Goal: Use online tool/utility: Utilize a website feature to perform a specific function

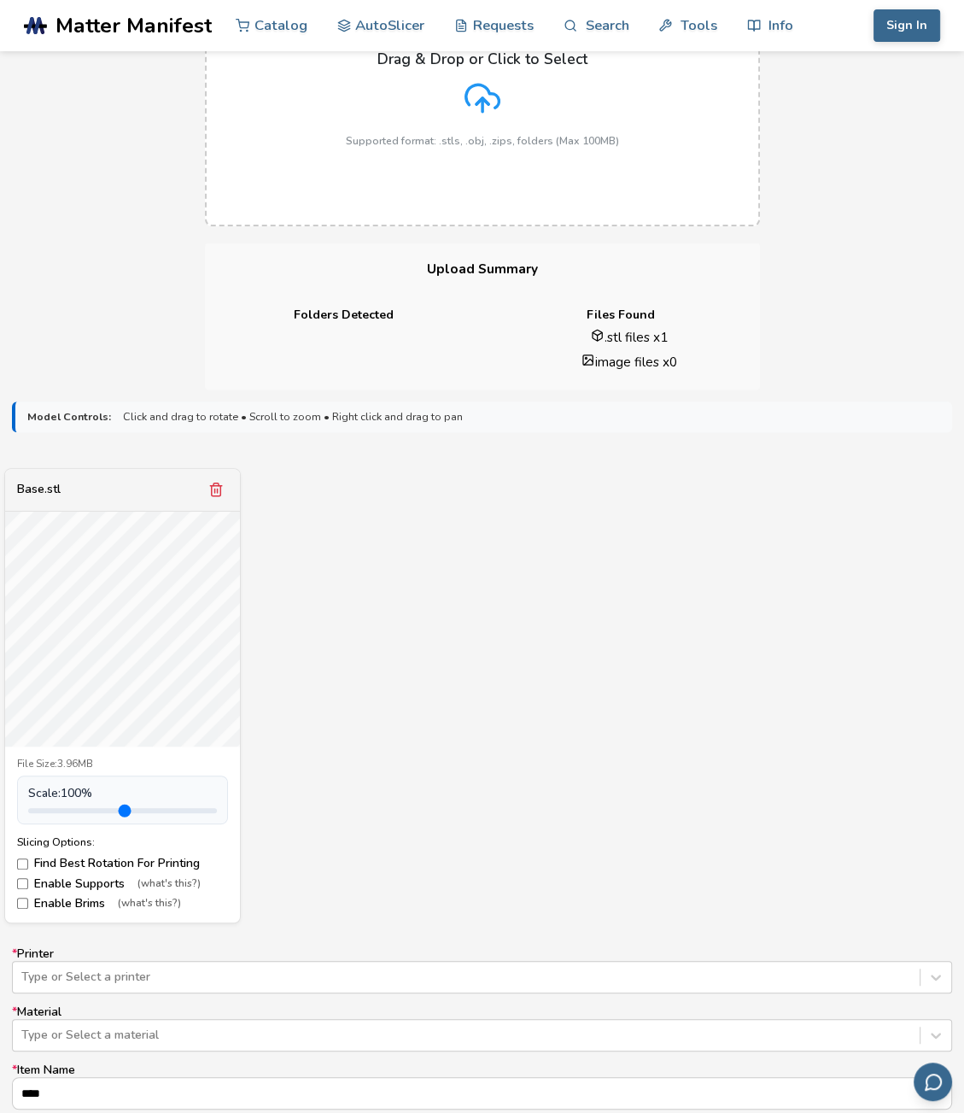
scroll to position [256, 0]
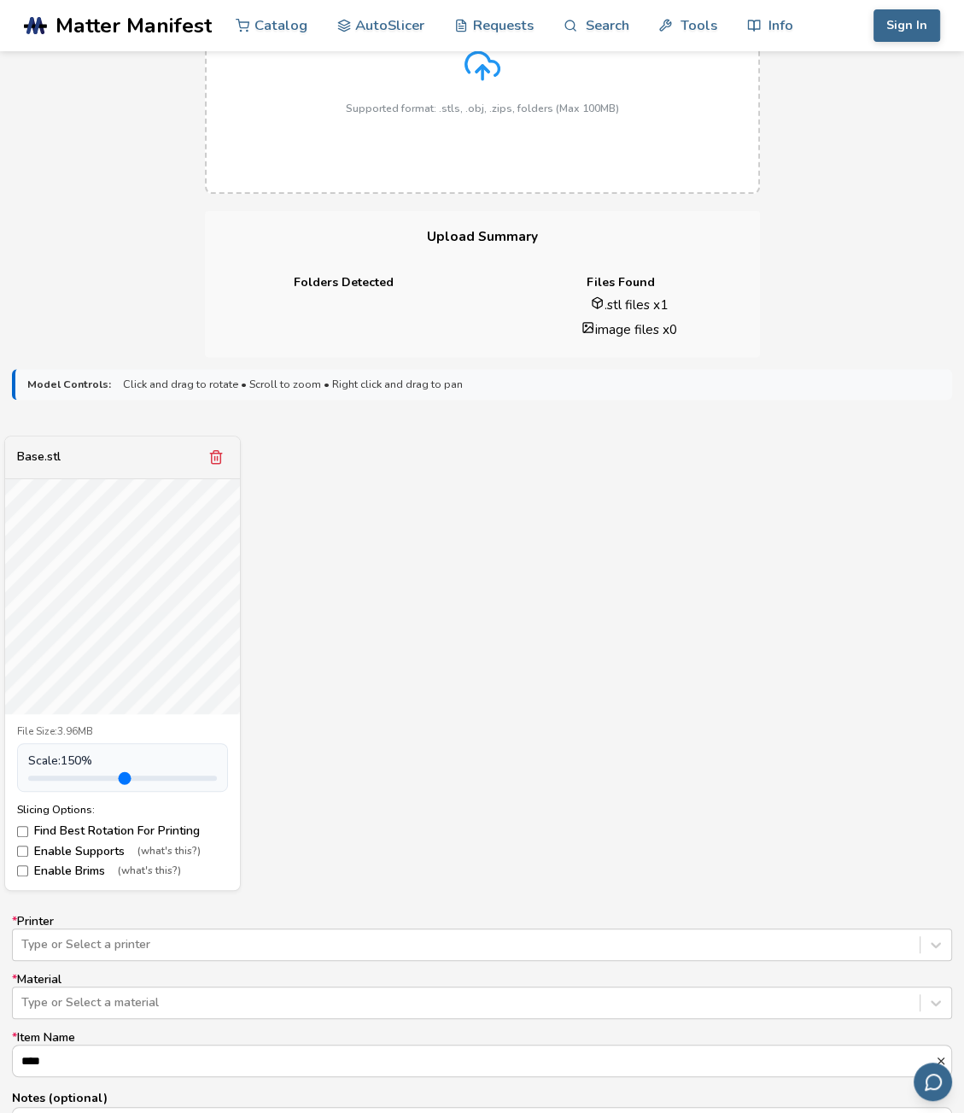
drag, startPoint x: 66, startPoint y: 781, endPoint x: 85, endPoint y: 782, distance: 18.9
type input "***"
click at [85, 781] on input "range" at bounding box center [122, 777] width 189 height 5
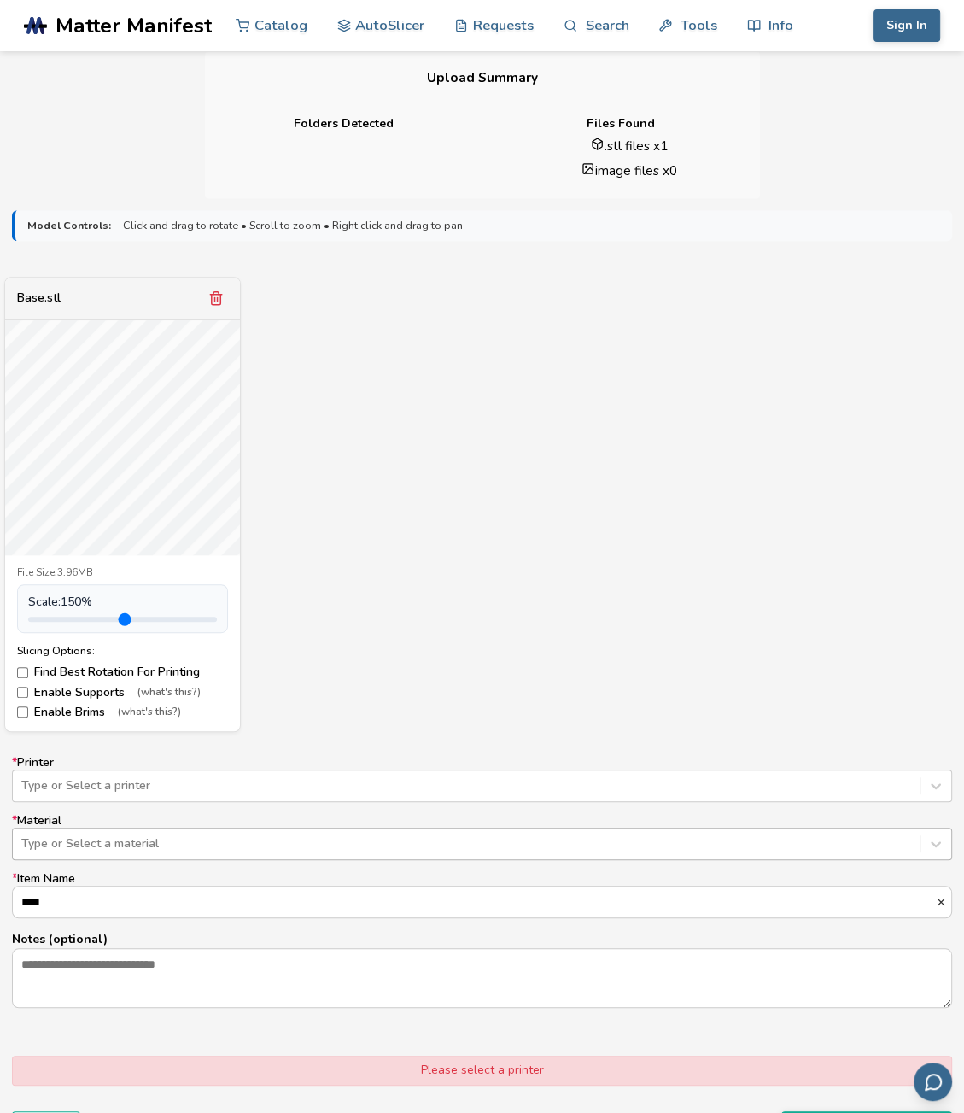
scroll to position [427, 0]
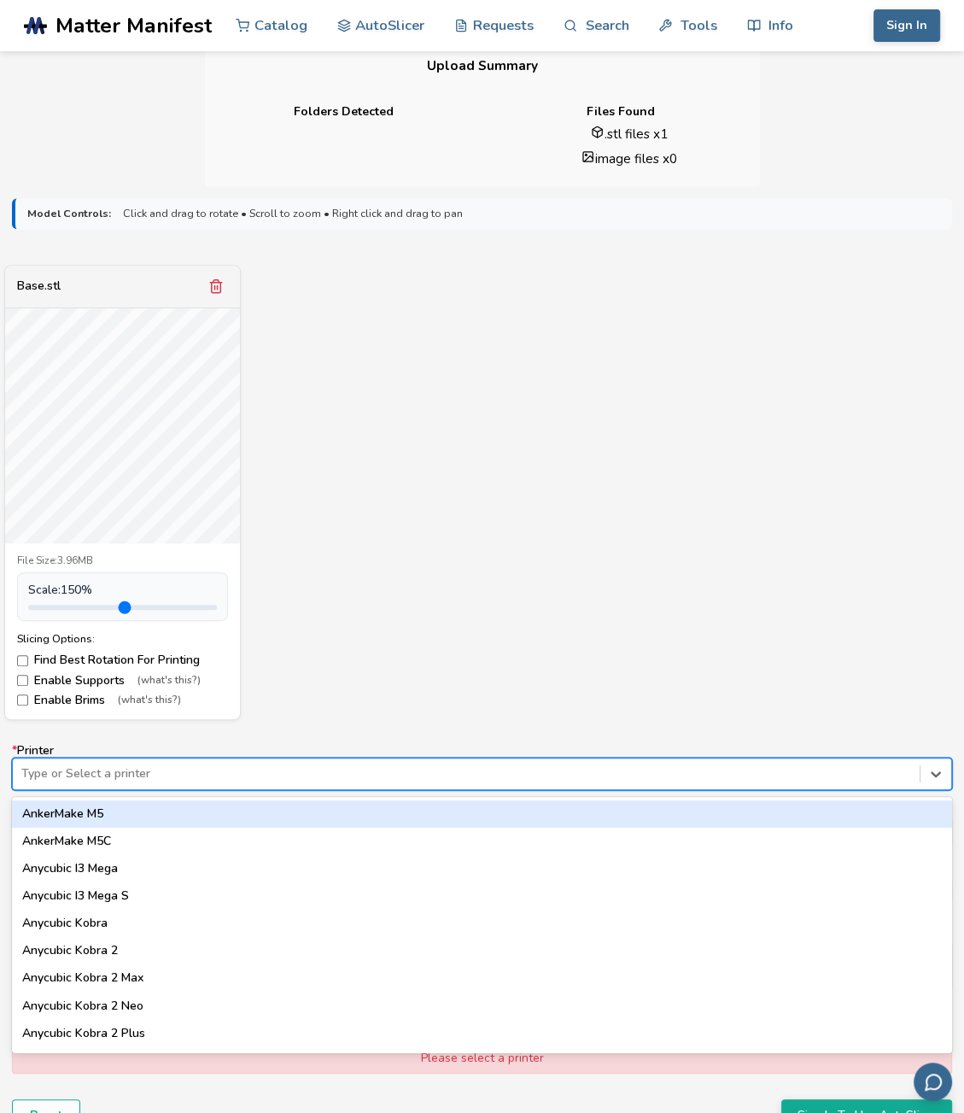
click at [252, 773] on div at bounding box center [466, 773] width 890 height 17
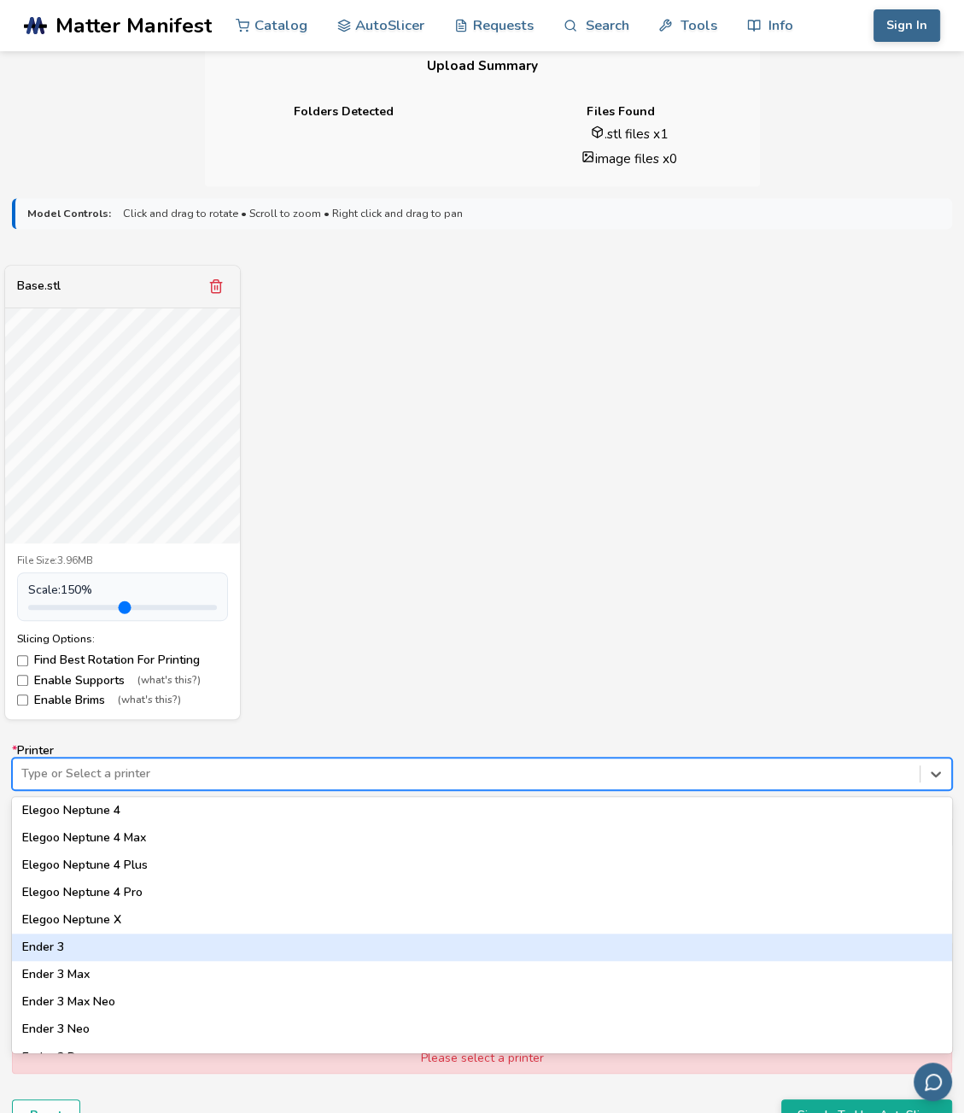
scroll to position [854, 0]
click at [152, 957] on div "Ender 3 Max" at bounding box center [482, 946] width 940 height 27
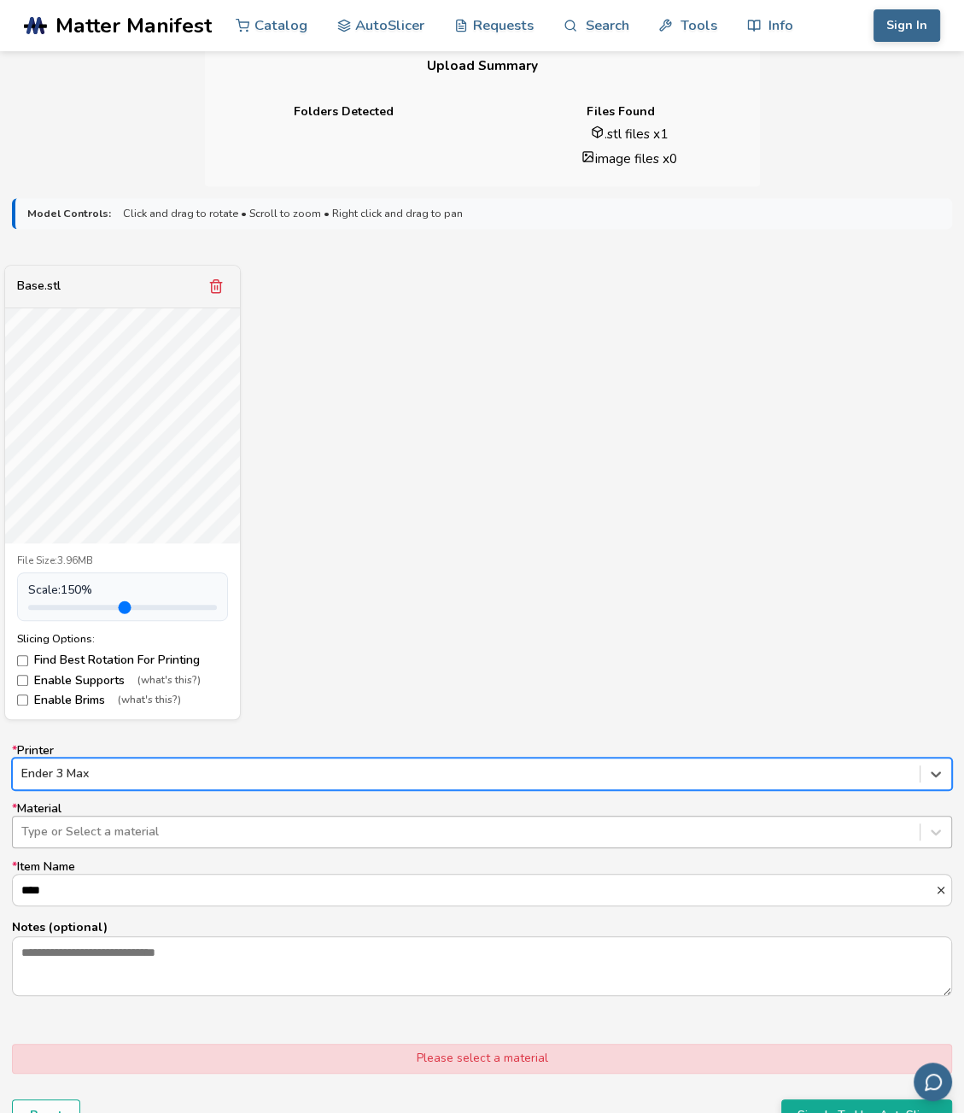
click at [121, 842] on div "Type or Select a material" at bounding box center [466, 832] width 907 height 24
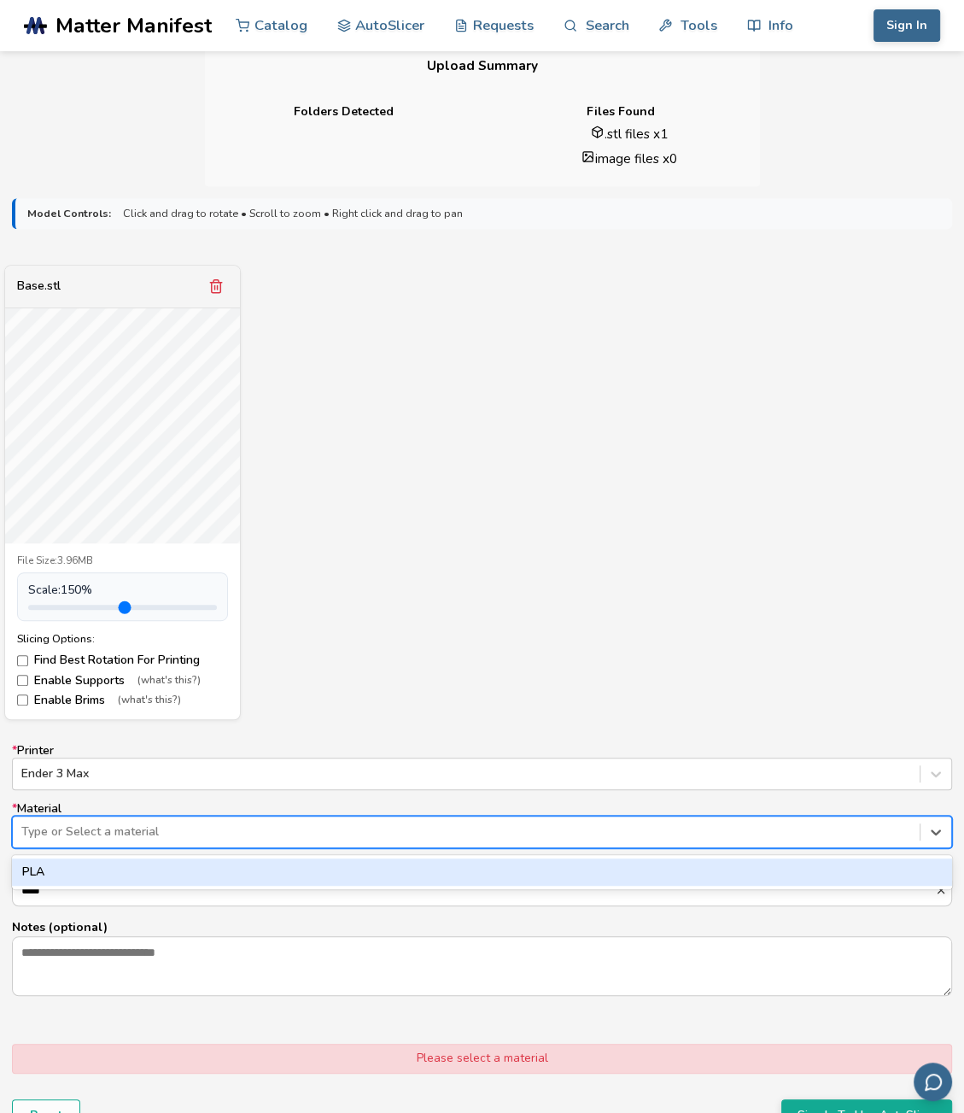
click at [120, 882] on div "PLA" at bounding box center [482, 871] width 940 height 27
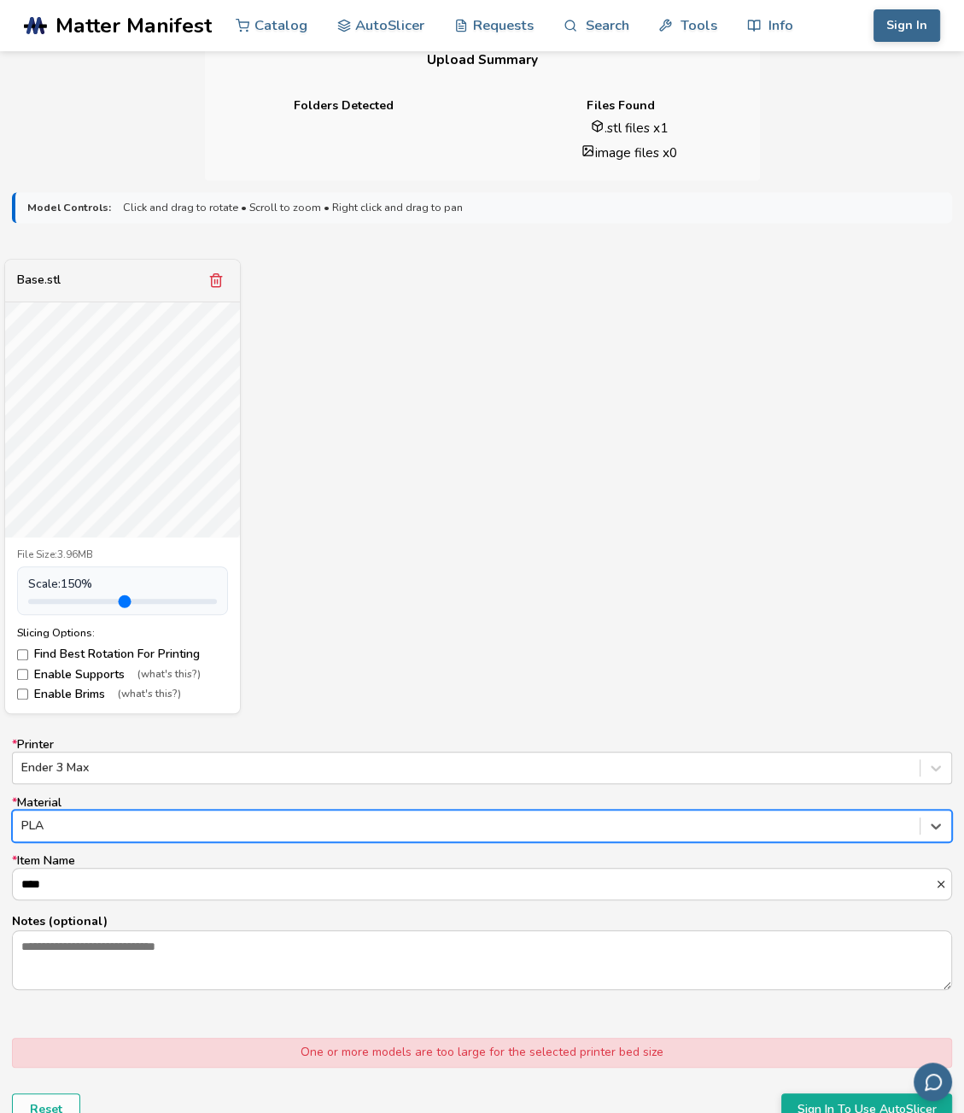
scroll to position [427, 0]
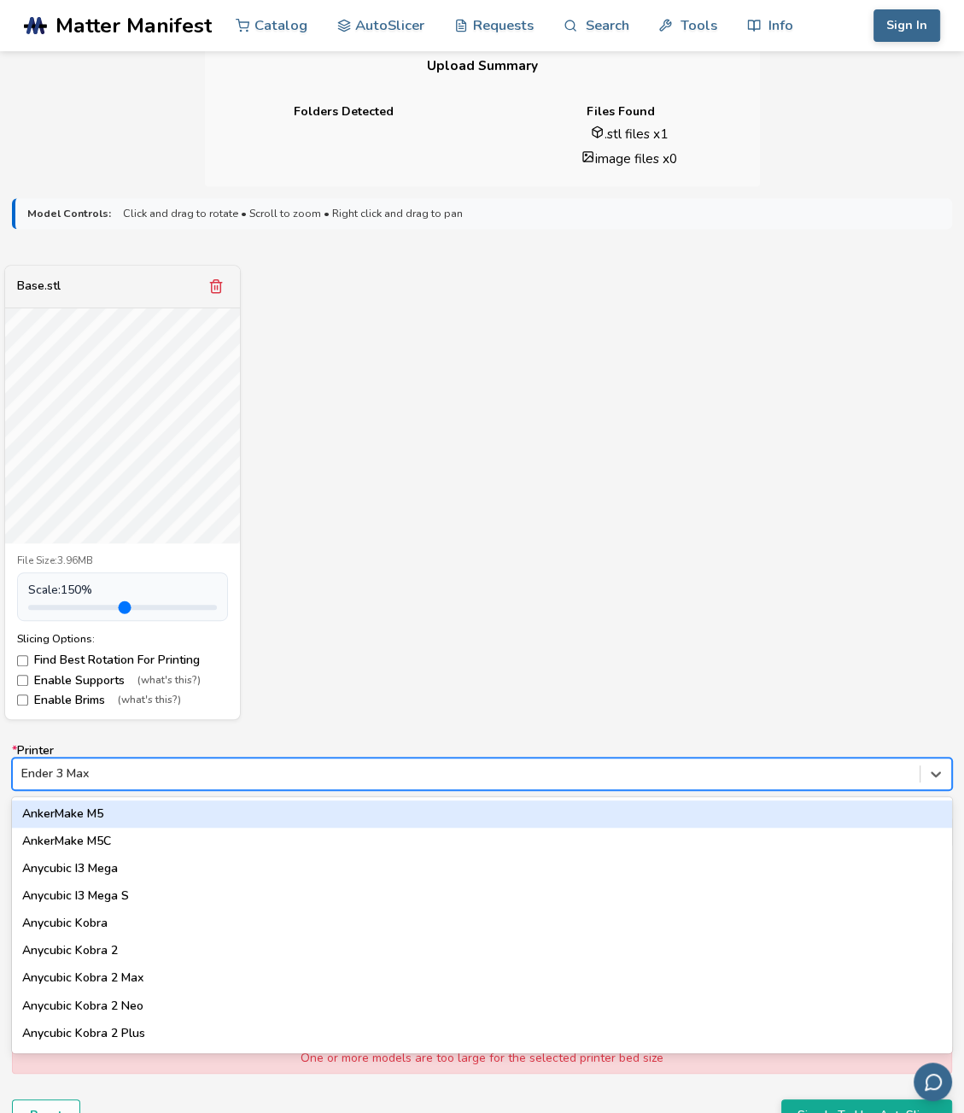
click at [152, 784] on div "Ender 3 Max" at bounding box center [466, 774] width 907 height 24
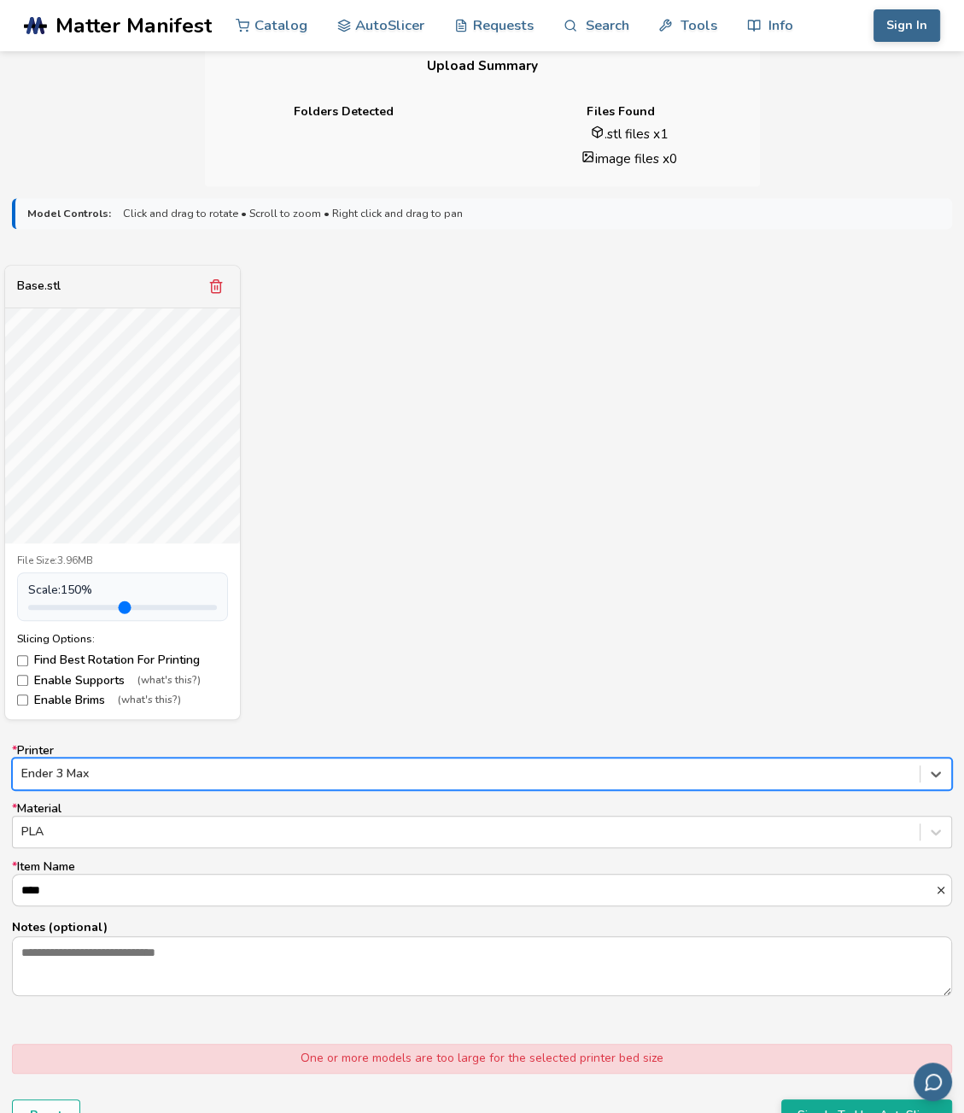
click at [53, 766] on div at bounding box center [466, 773] width 890 height 17
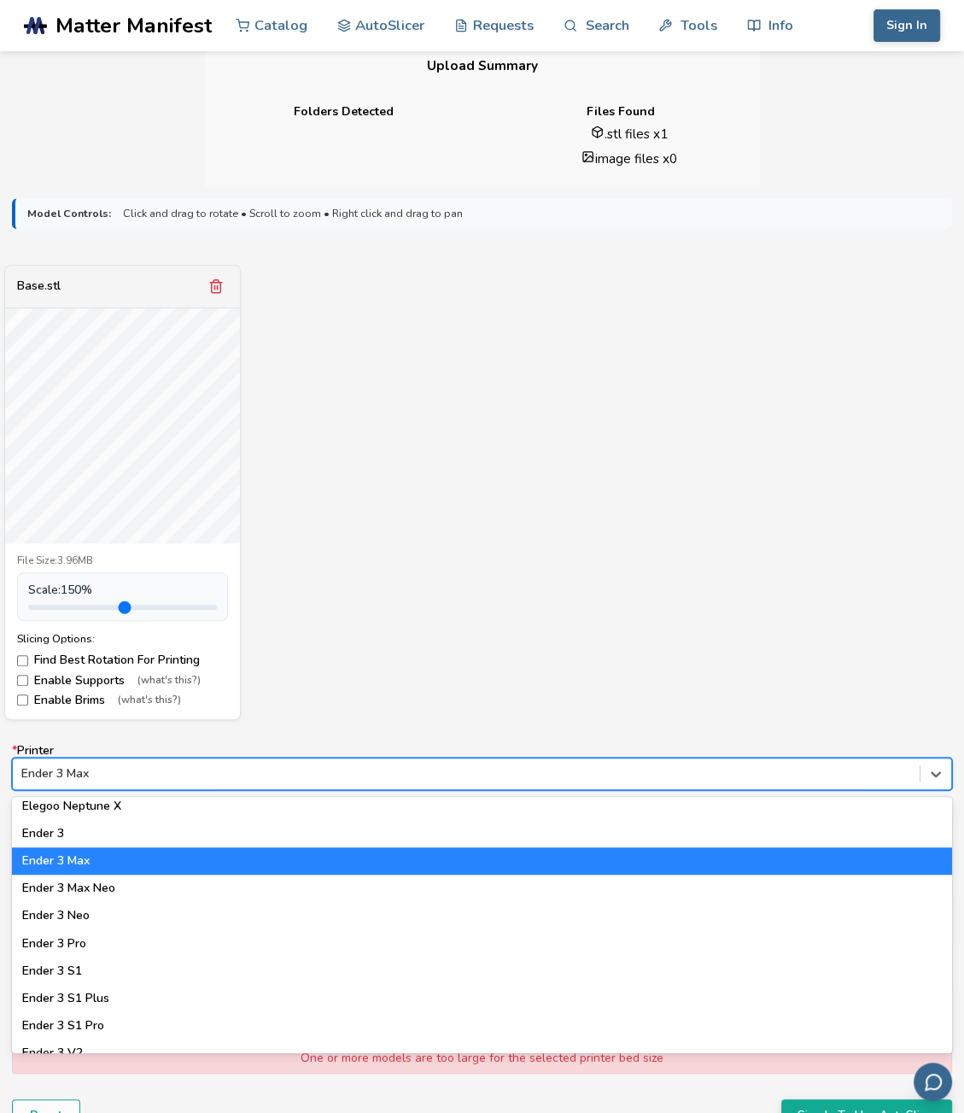
scroll to position [769, 0]
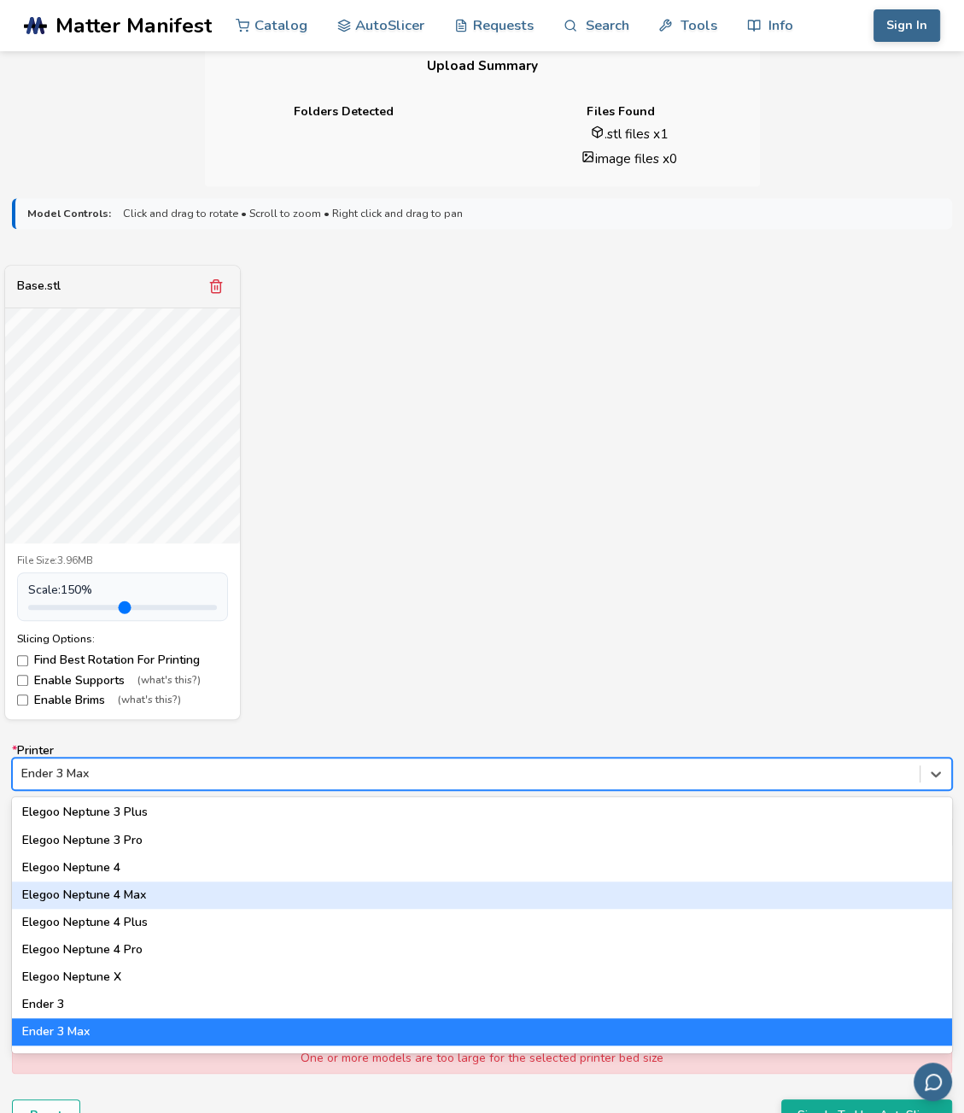
click at [139, 897] on div "Elegoo Neptune 4 Max" at bounding box center [482, 894] width 940 height 27
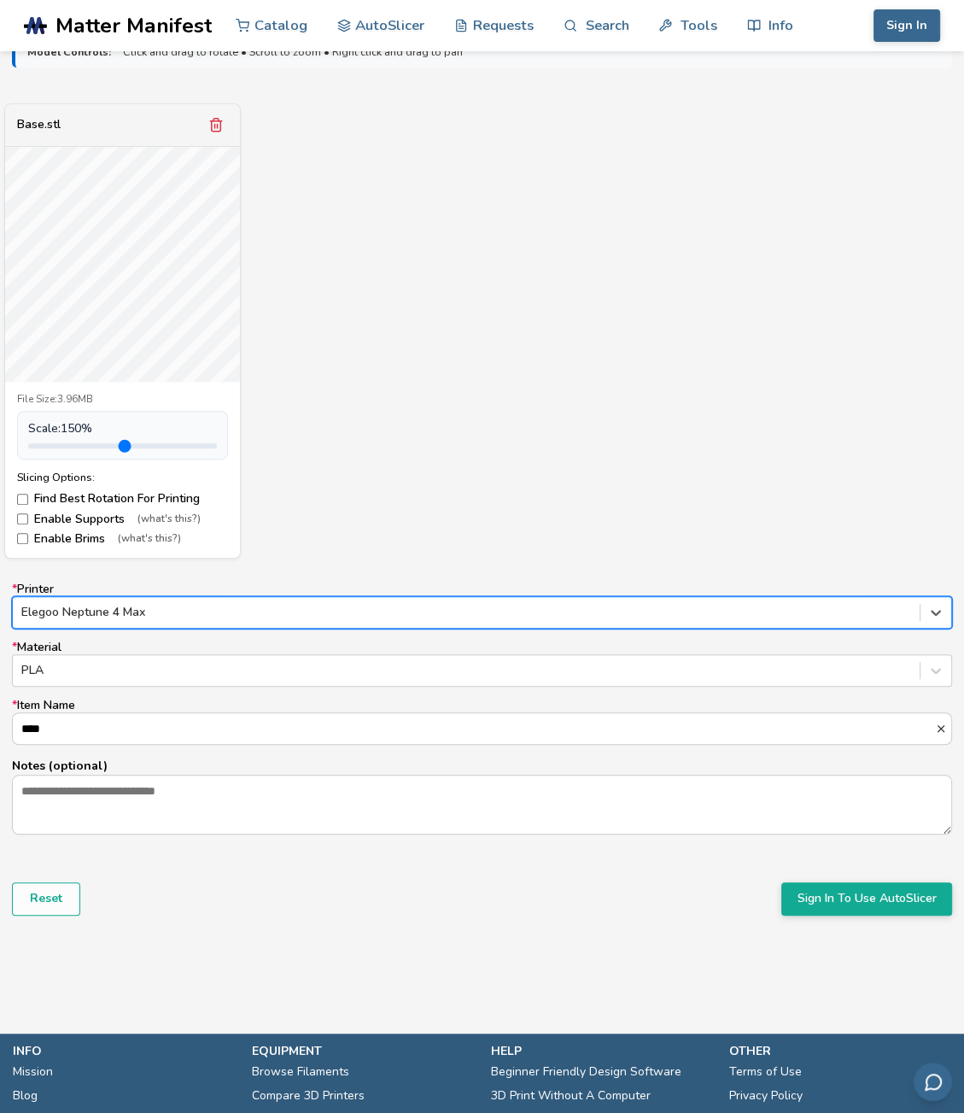
scroll to position [598, 0]
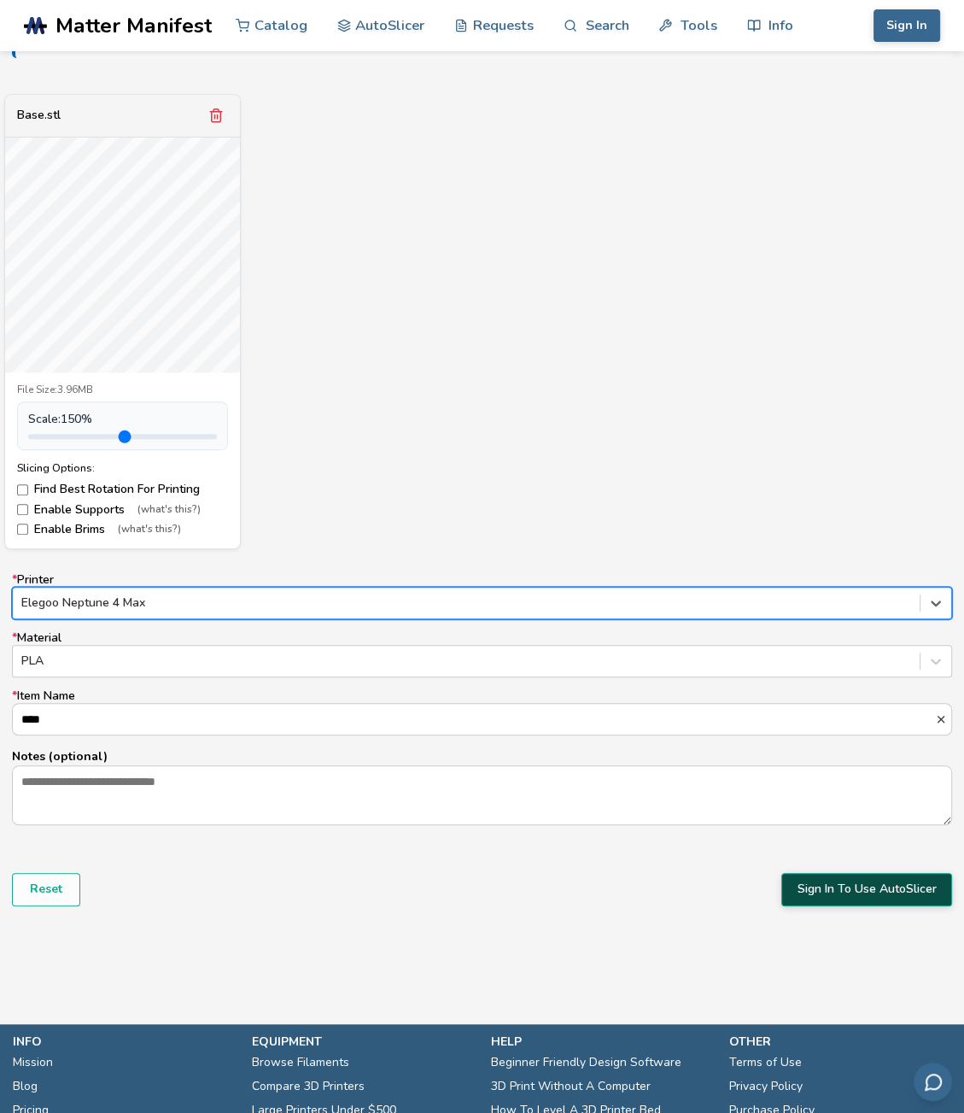
click at [859, 897] on button "Sign In To Use AutoSlicer" at bounding box center [866, 889] width 171 height 32
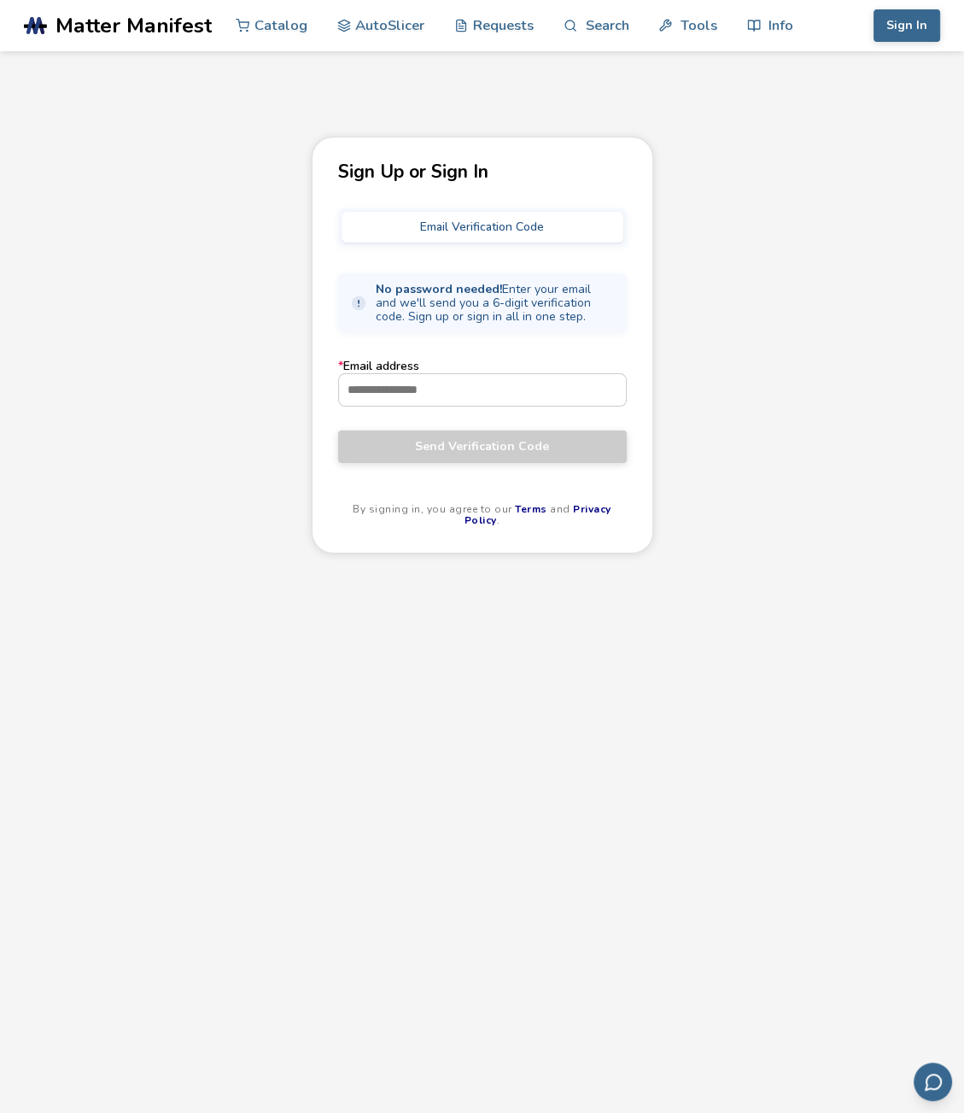
click at [469, 411] on form "* Email address Send Verification Code" at bounding box center [482, 411] width 289 height 102
click at [465, 392] on input "* Email address" at bounding box center [482, 389] width 287 height 31
type input "**********"
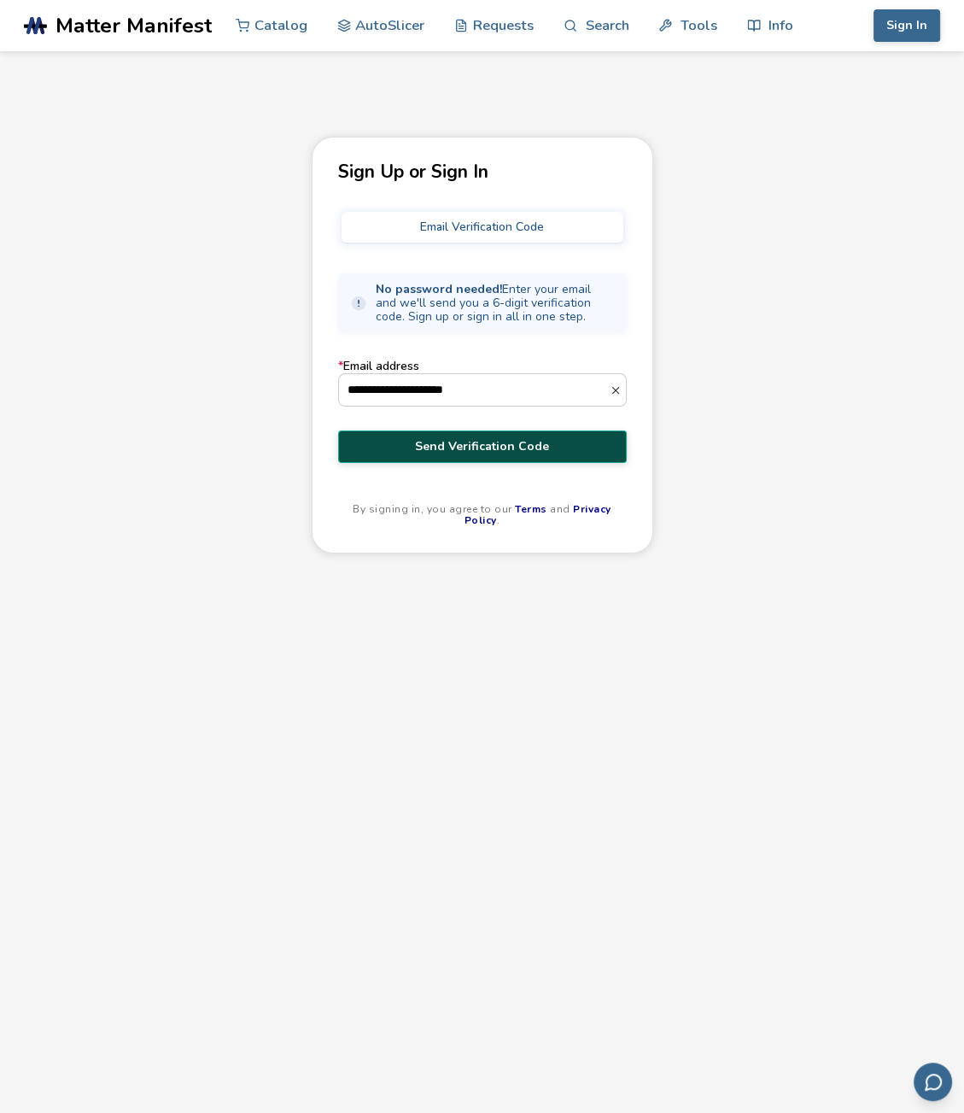
click at [412, 448] on span "Send Verification Code" at bounding box center [482, 447] width 263 height 14
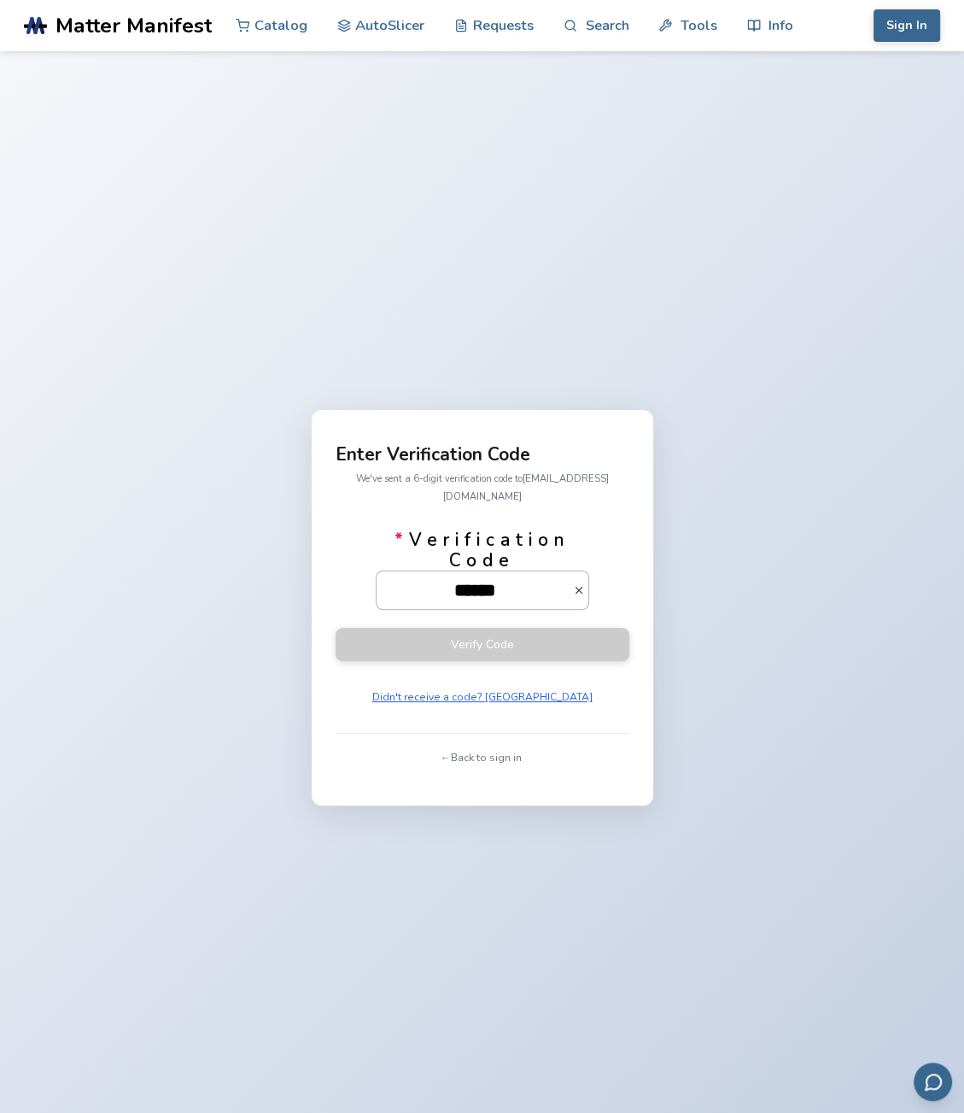
type input "******"
click at [336, 628] on button "Verify Code" at bounding box center [483, 644] width 294 height 33
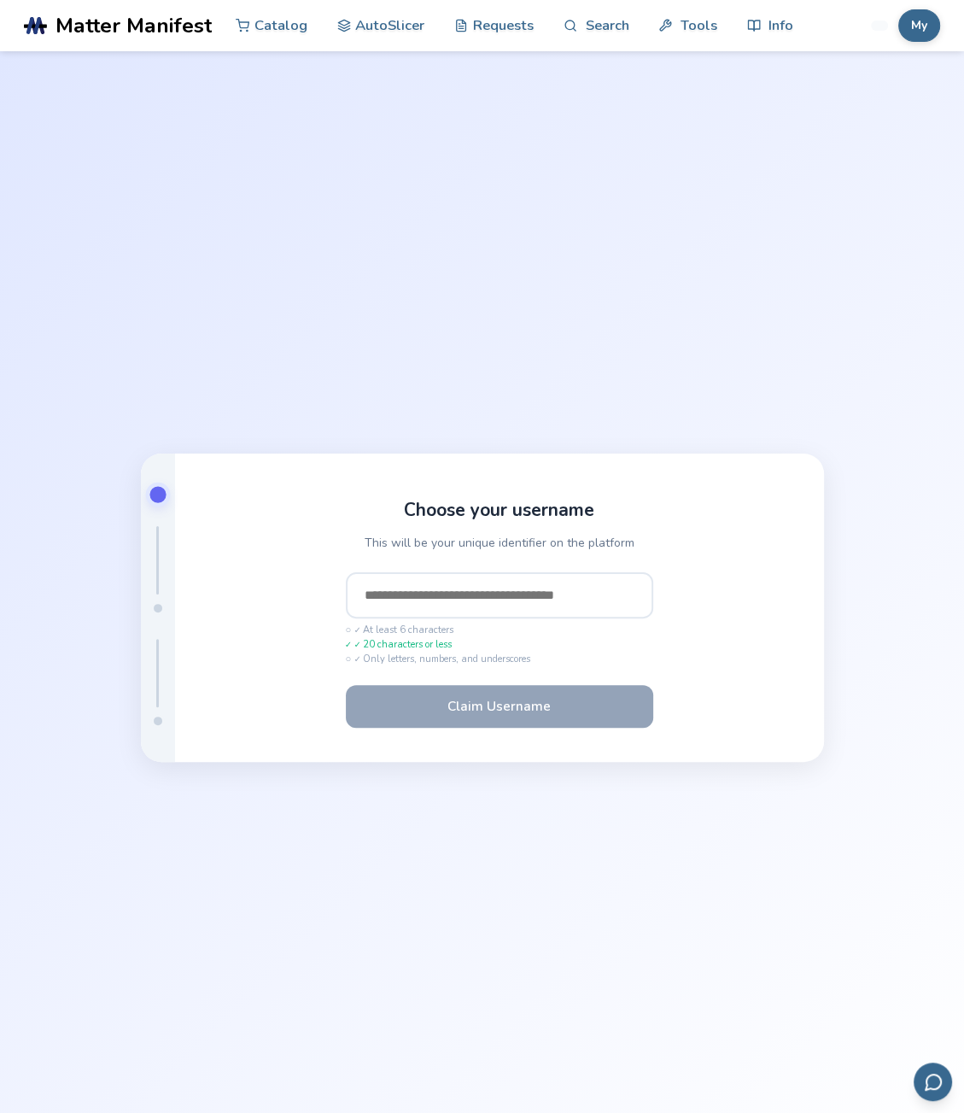
click at [488, 602] on input "text" at bounding box center [499, 595] width 307 height 46
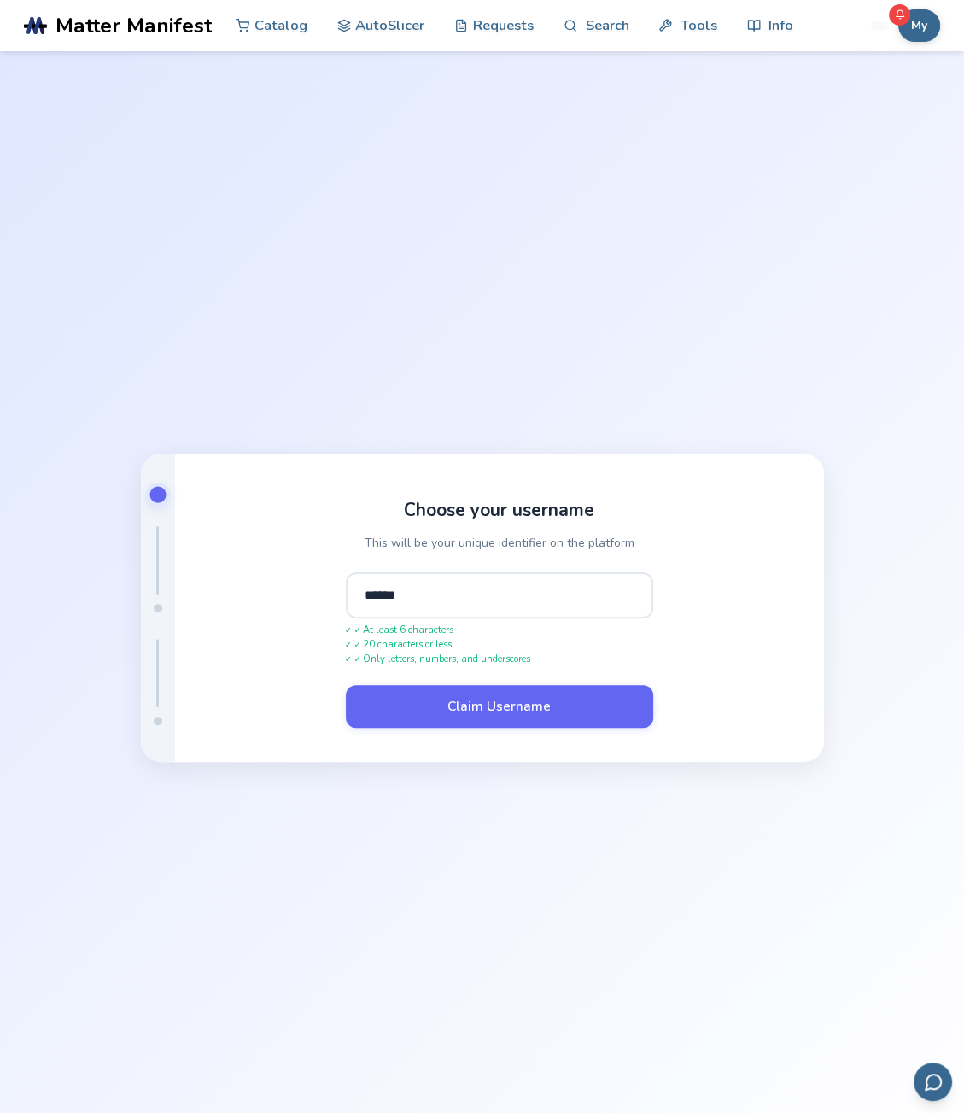
type input "******"
click at [346, 685] on button "Claim Username" at bounding box center [499, 706] width 307 height 43
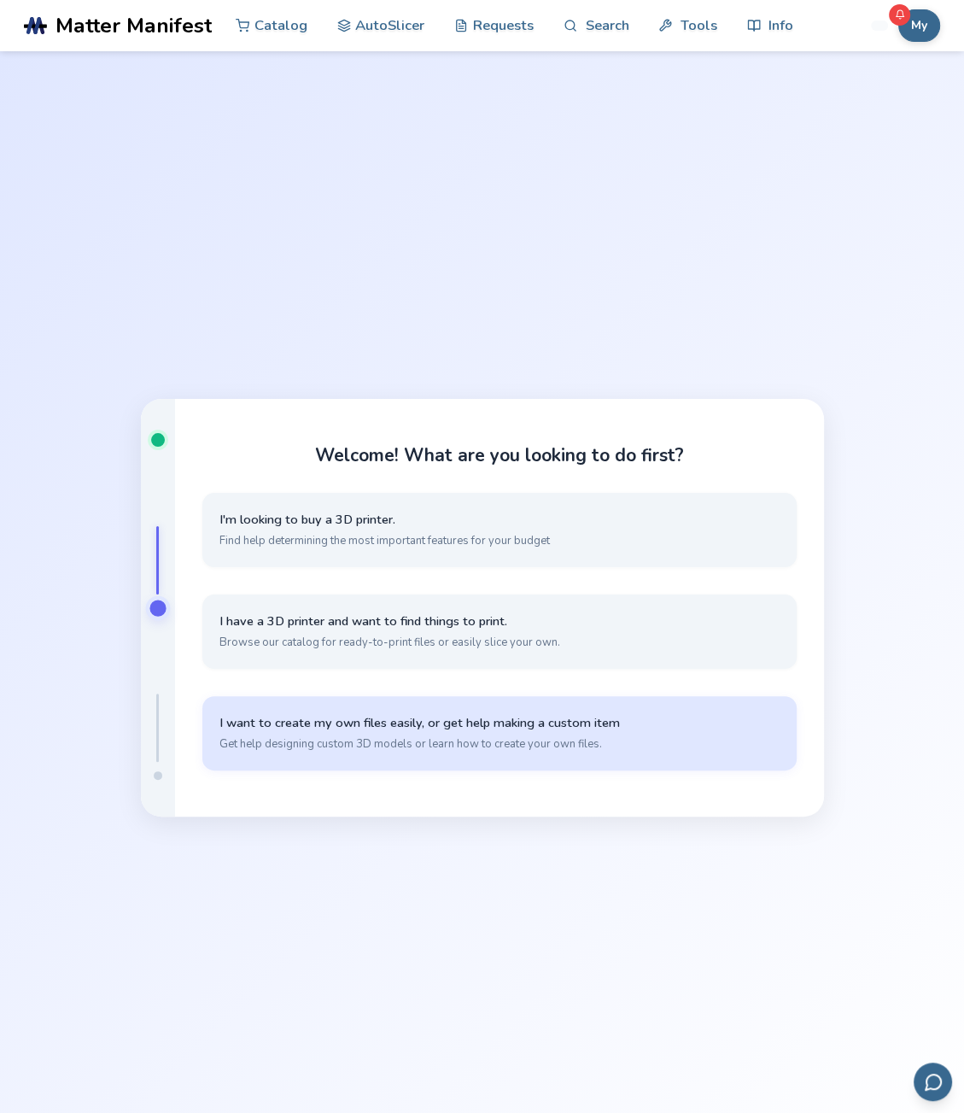
click at [429, 732] on button "I want to create my own files easily, or get help making a custom item Get help…" at bounding box center [499, 733] width 594 height 74
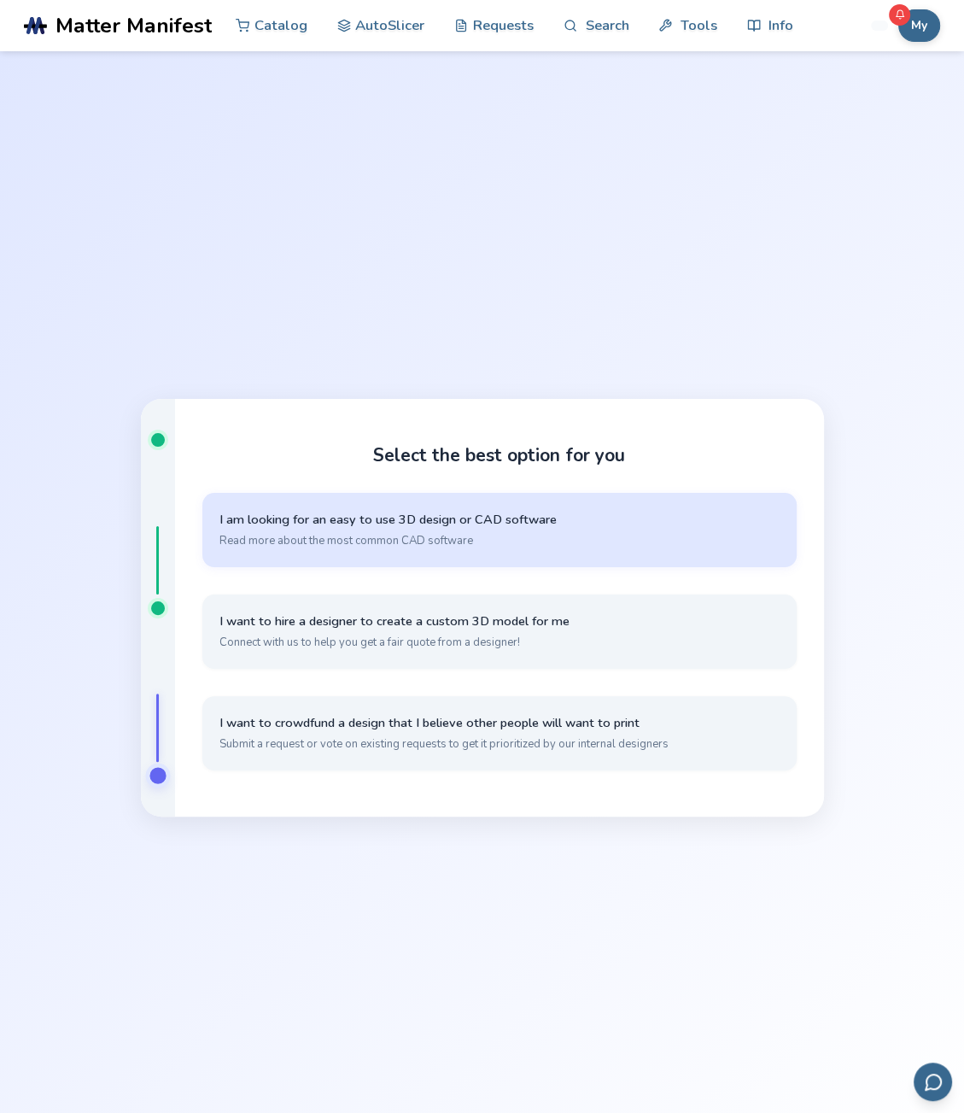
click at [424, 554] on button "I am looking for an easy to use 3D design or CAD software Read more about the m…" at bounding box center [499, 530] width 594 height 74
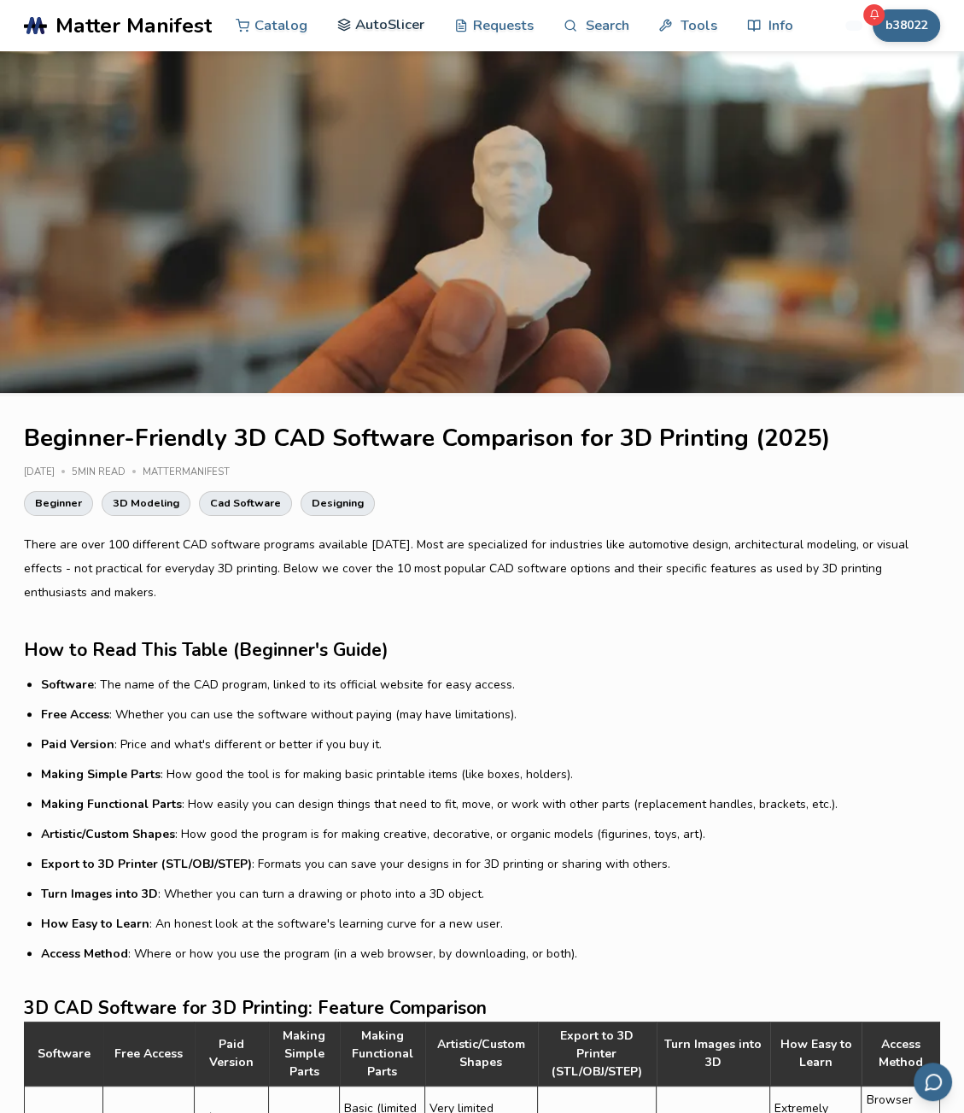
click at [389, 16] on link "AutoSlicer" at bounding box center [381, 24] width 88 height 51
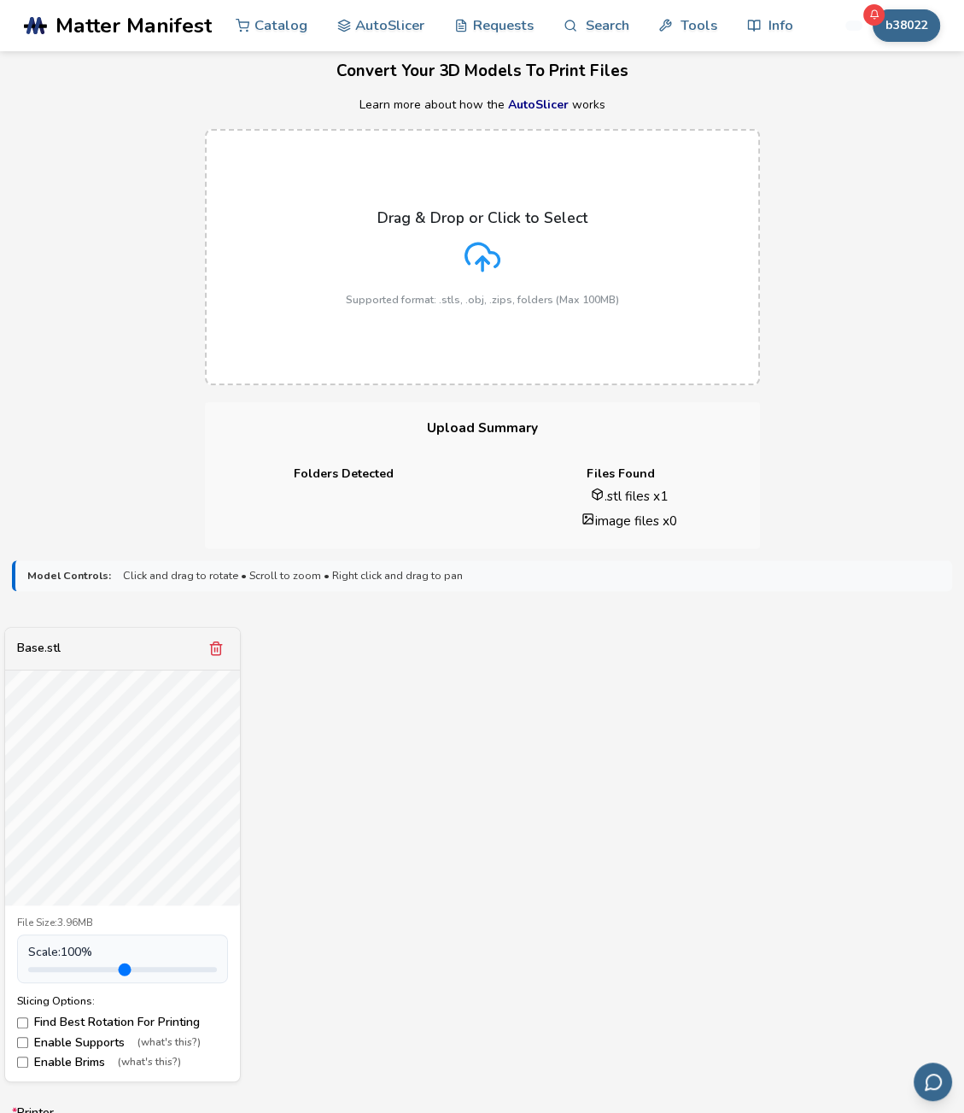
scroll to position [256, 0]
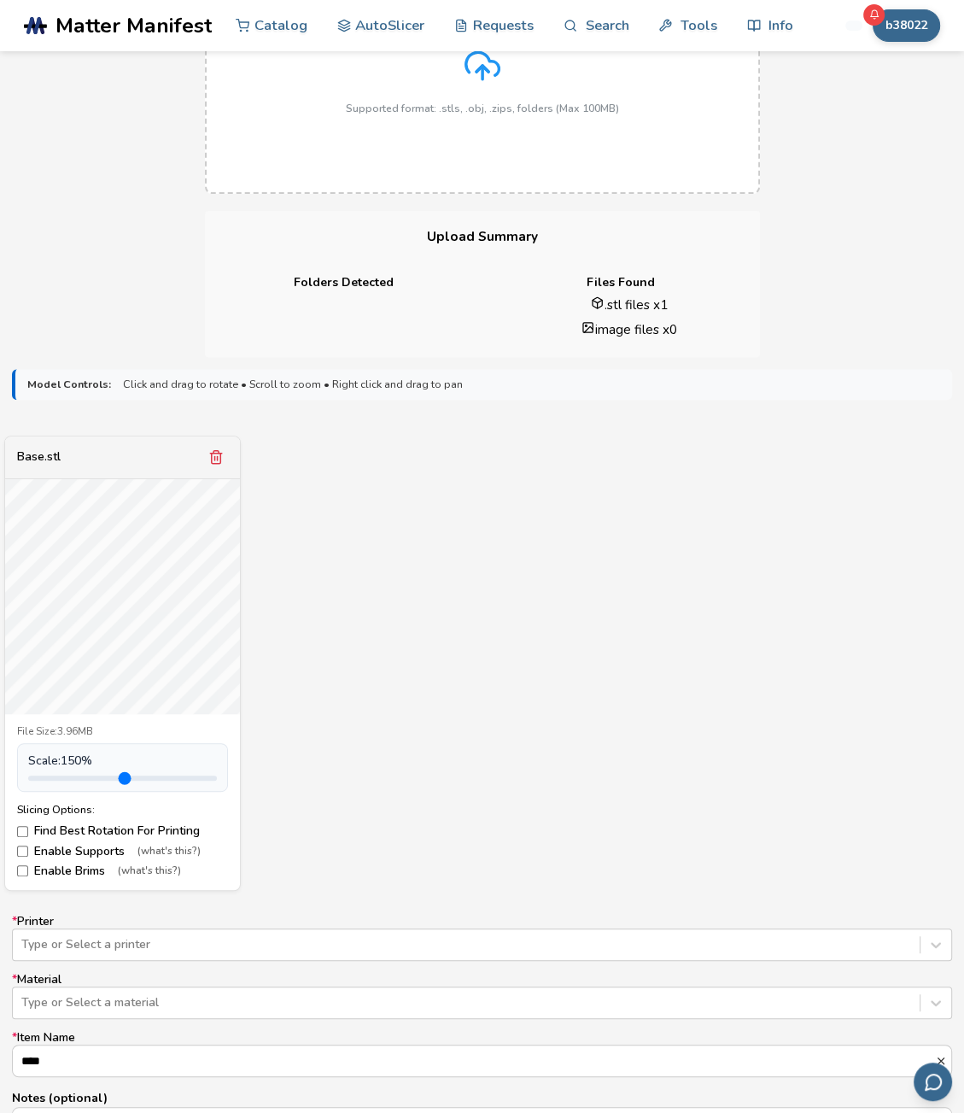
drag, startPoint x: 61, startPoint y: 776, endPoint x: 85, endPoint y: 783, distance: 24.0
type input "***"
click at [85, 781] on input "range" at bounding box center [122, 777] width 189 height 5
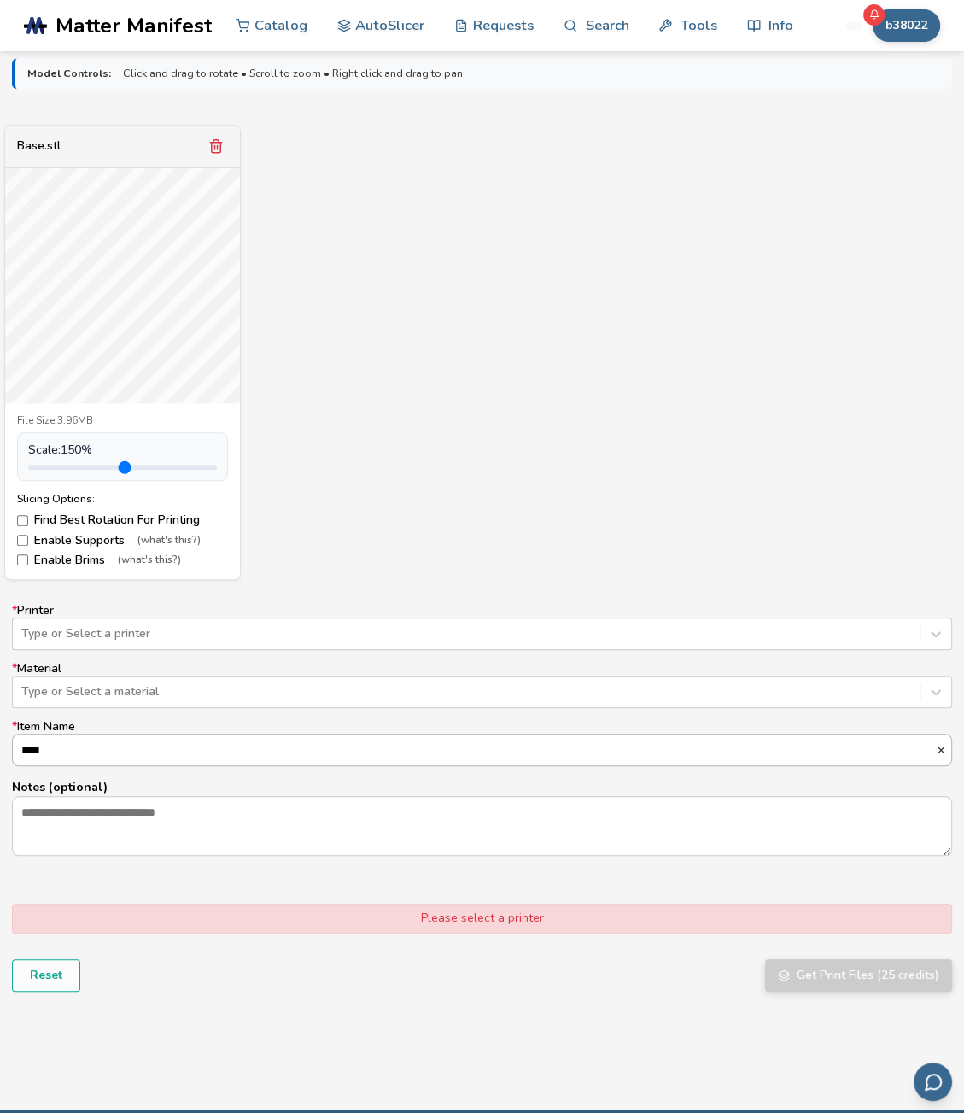
scroll to position [598, 0]
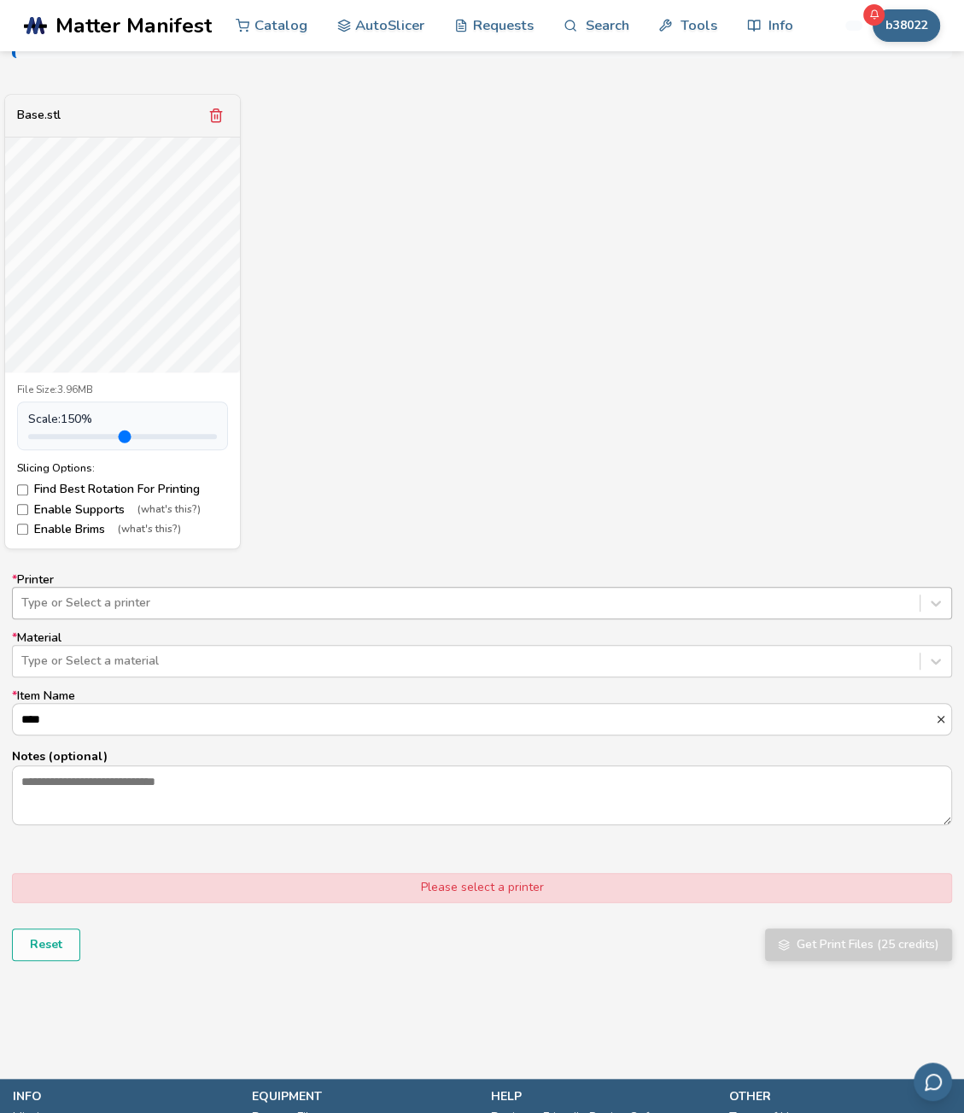
click at [114, 599] on div at bounding box center [466, 602] width 890 height 17
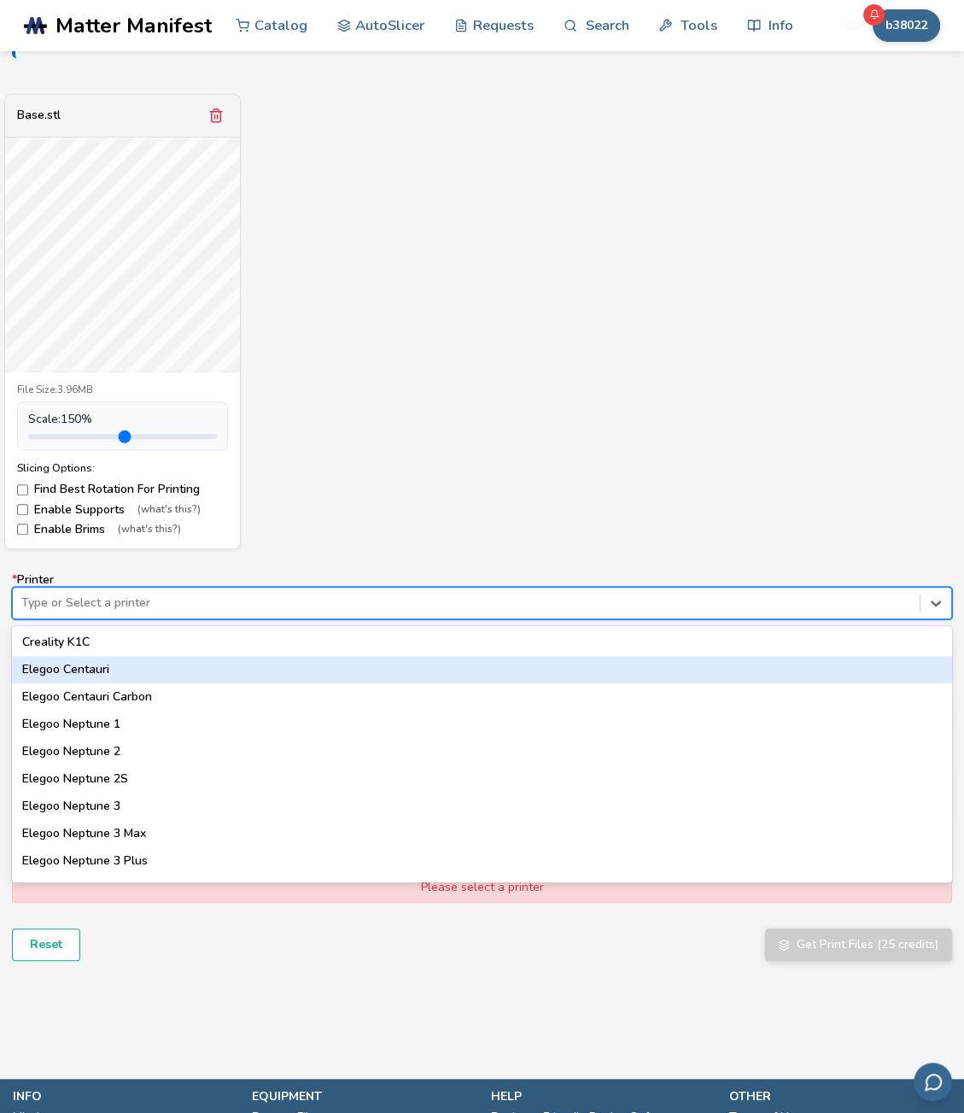
scroll to position [683, 0]
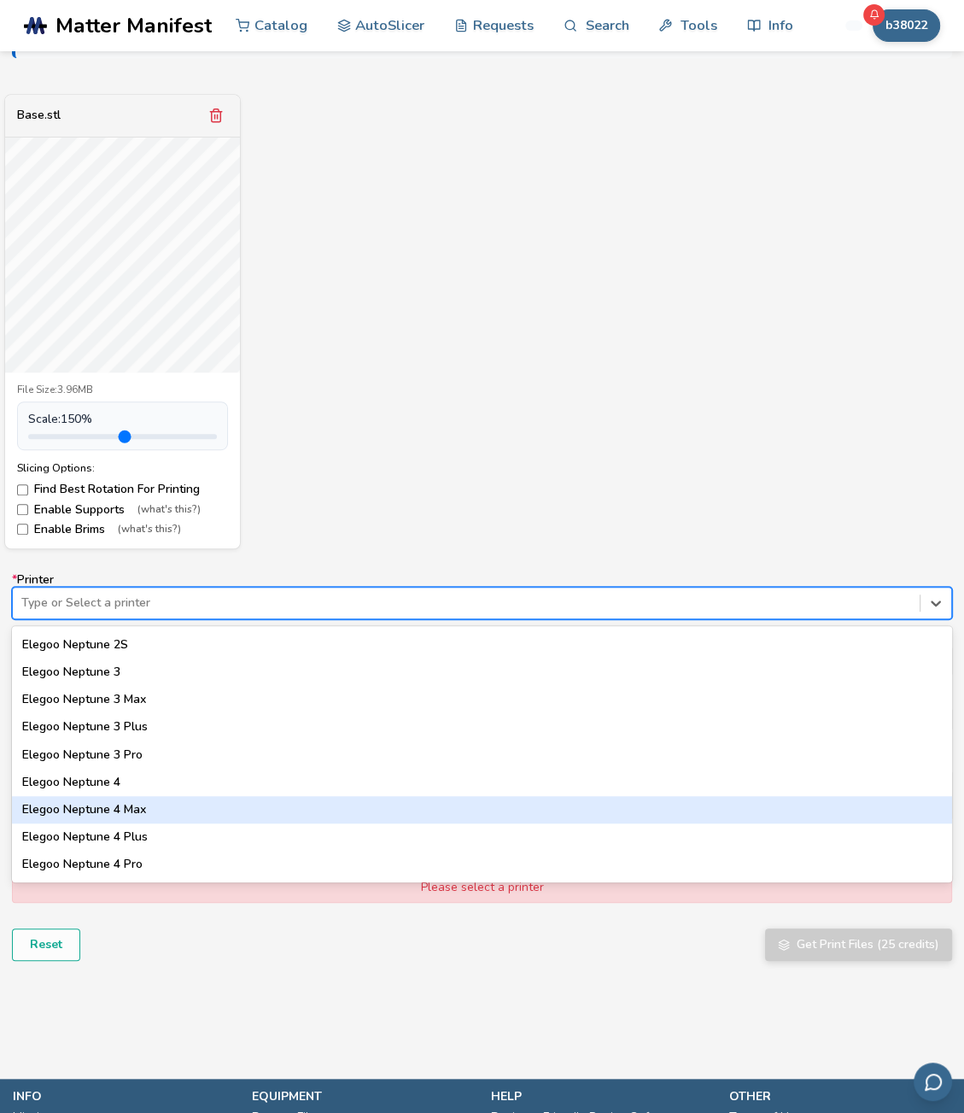
click at [119, 805] on div "Elegoo Neptune 4 Max" at bounding box center [482, 809] width 940 height 27
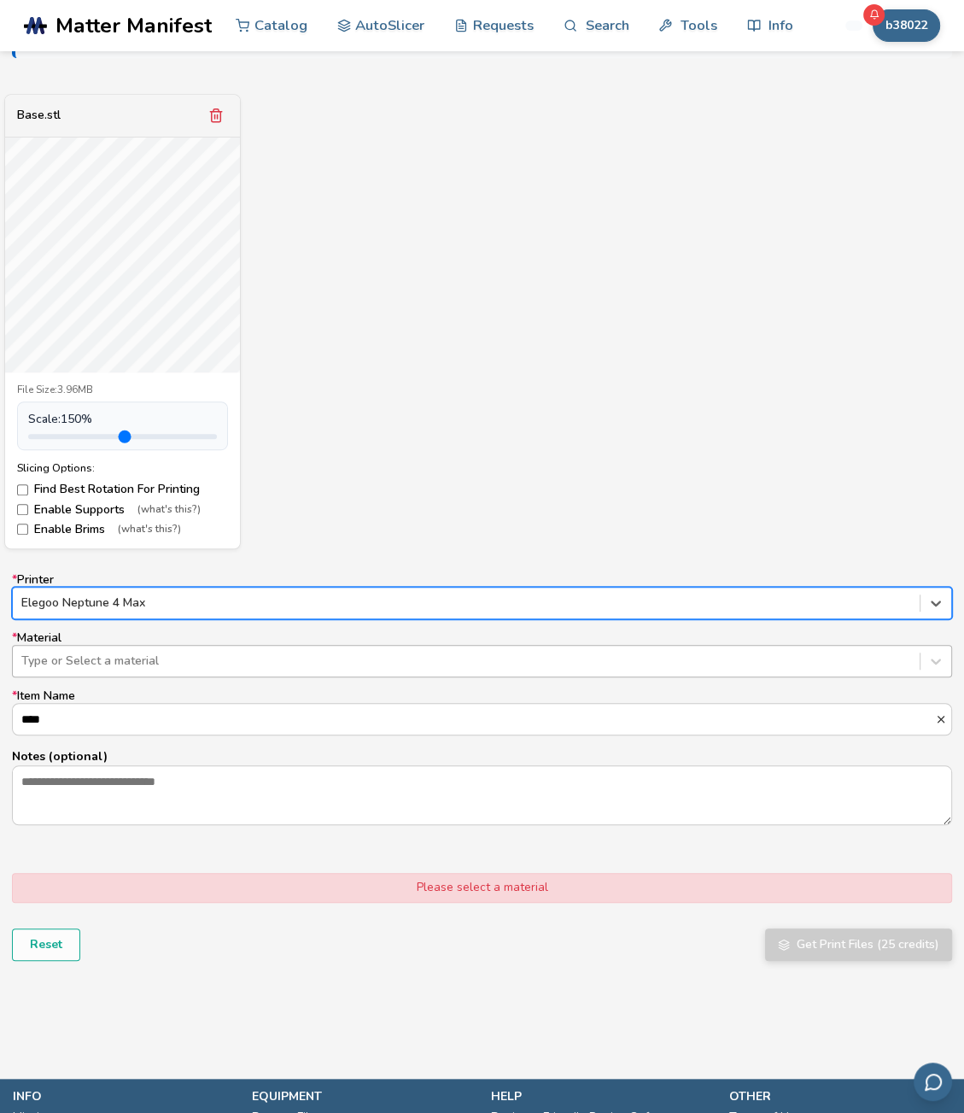
click at [128, 668] on div at bounding box center [466, 660] width 890 height 17
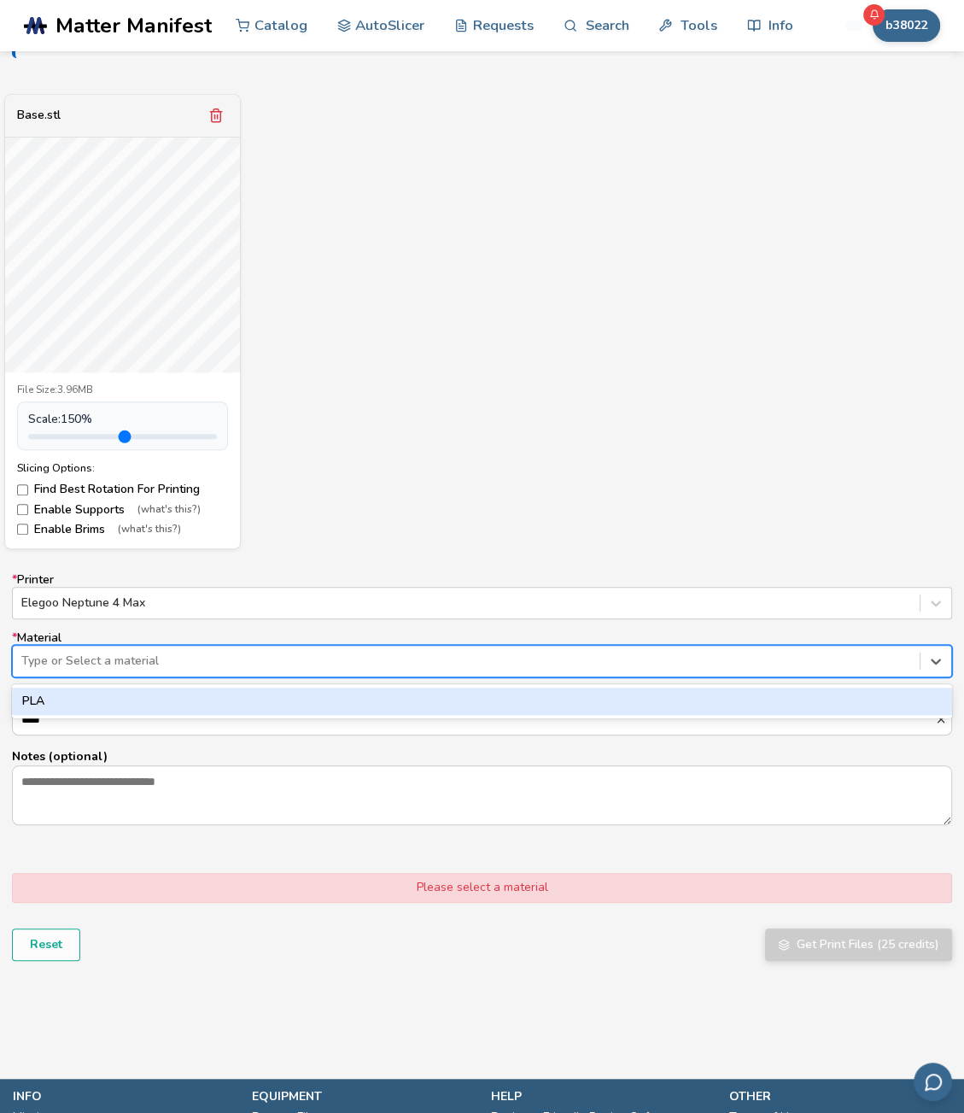
click at [129, 699] on div "PLA" at bounding box center [482, 700] width 940 height 27
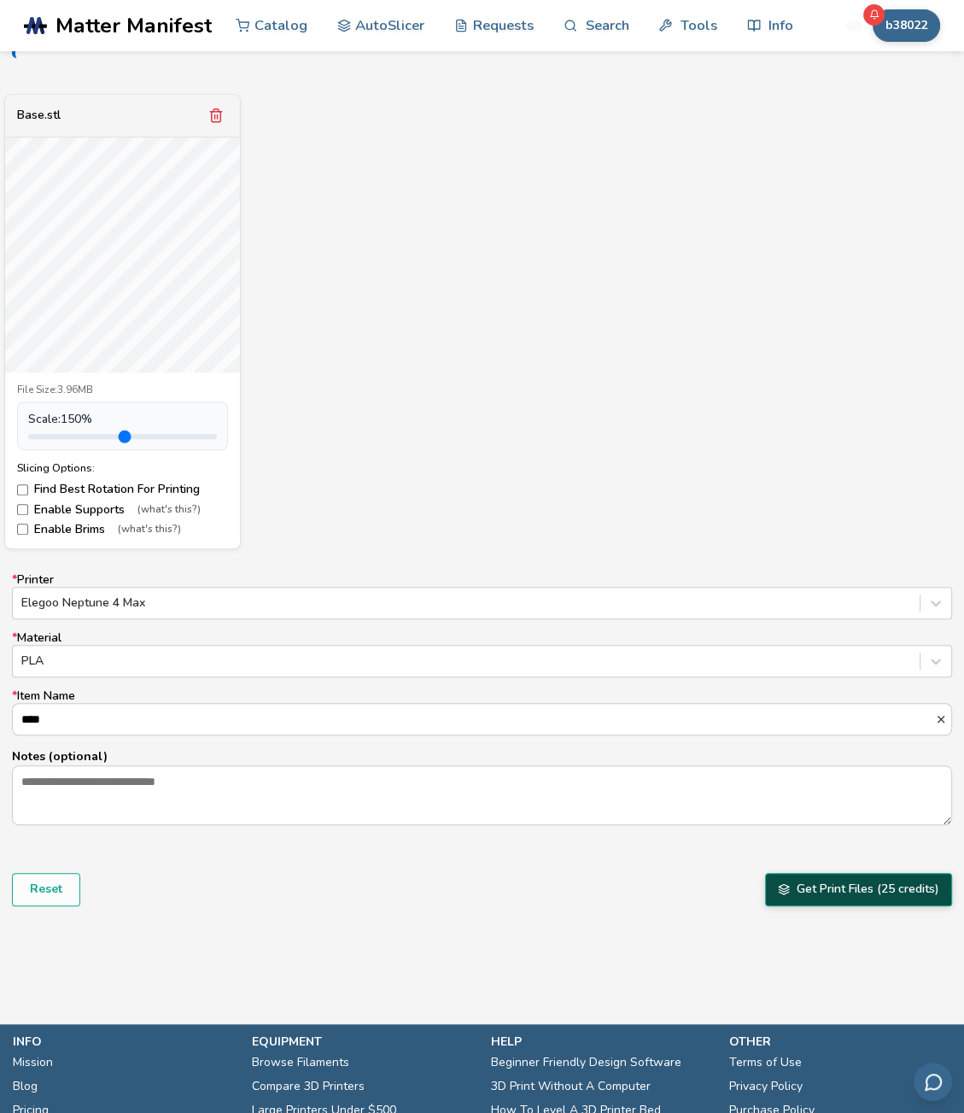
click at [790, 886] on button "Get Print Files (25 credits)" at bounding box center [858, 889] width 187 height 32
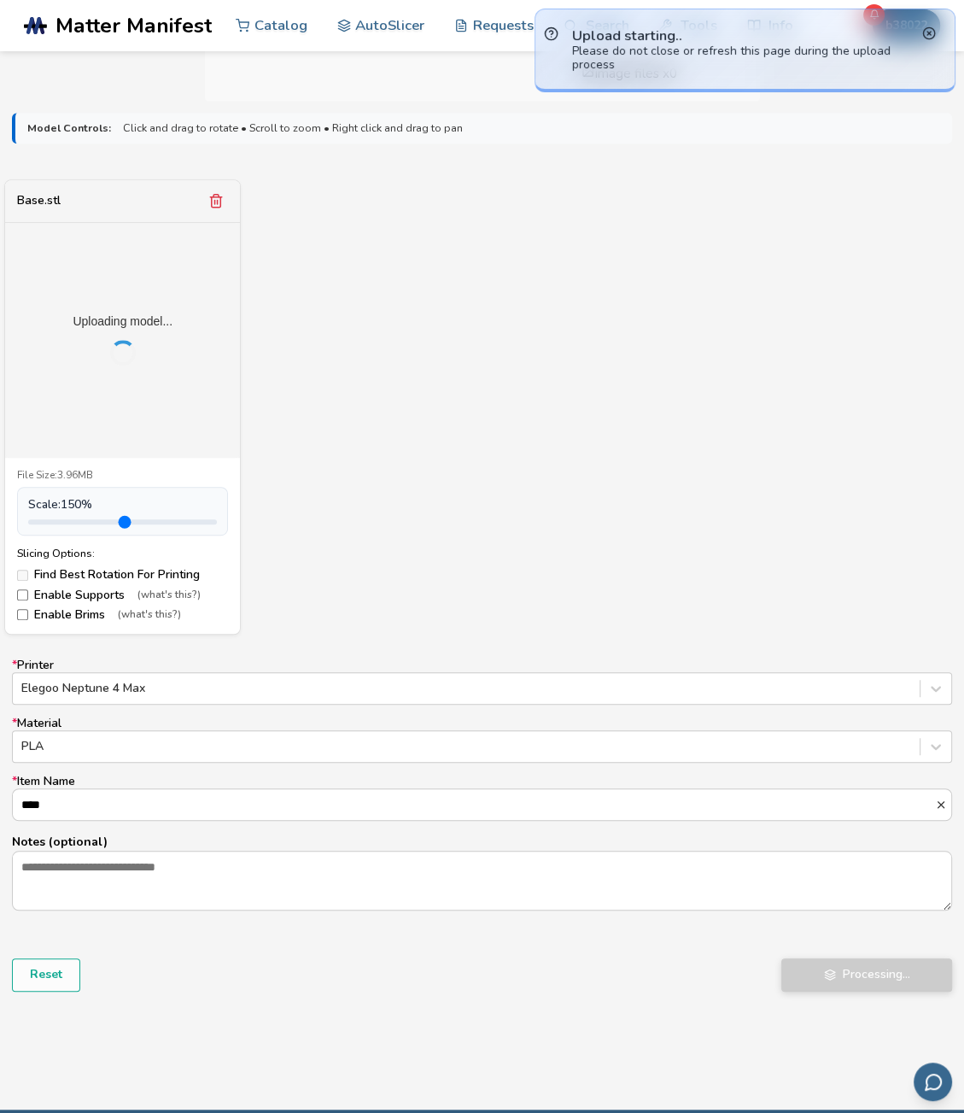
scroll to position [427, 0]
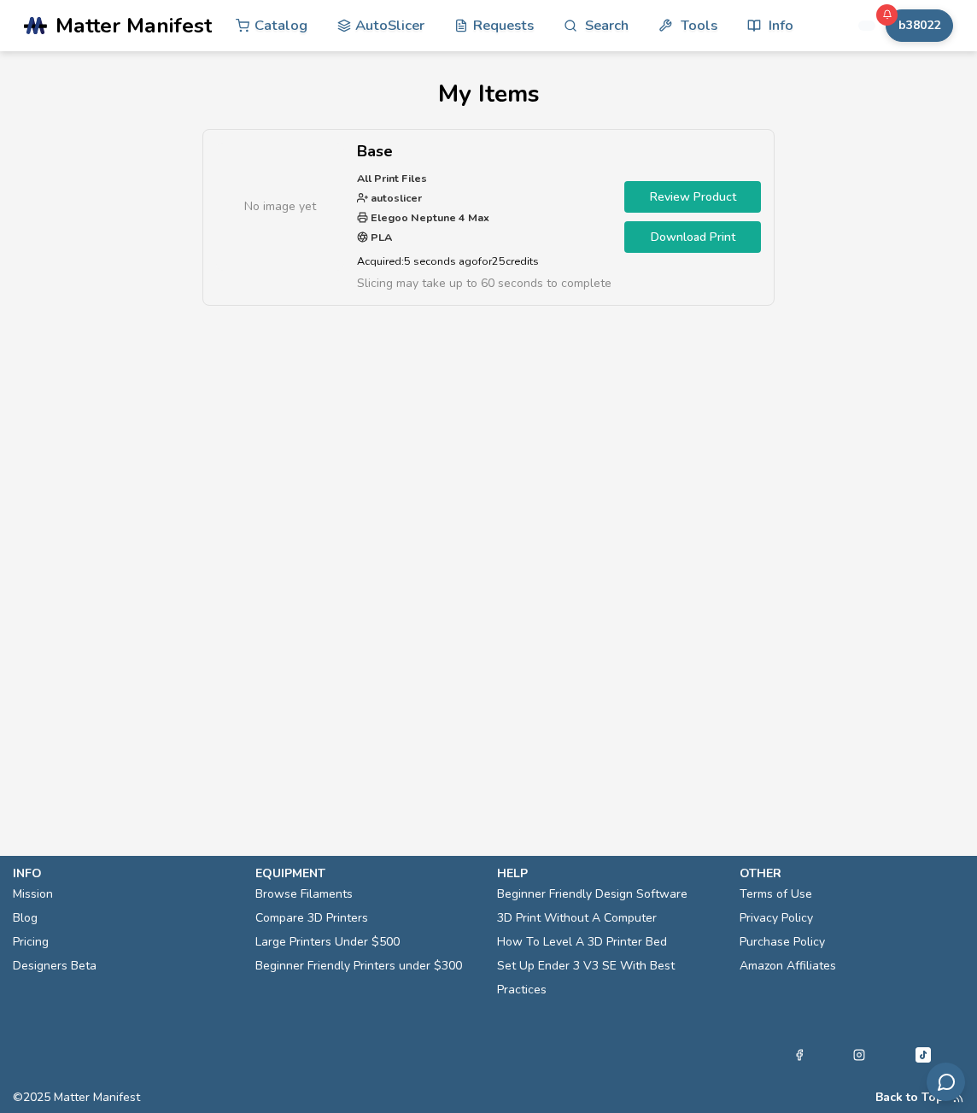
click at [506, 278] on span "Slicing may take up to 60 seconds to complete" at bounding box center [484, 283] width 254 height 16
click at [681, 194] on link "Review Product" at bounding box center [692, 197] width 137 height 32
click at [463, 304] on li "No image yet Base All Print Files autoslicer Elegoo Neptune 4 Max PLA Acquired:…" at bounding box center [488, 217] width 572 height 177
